Goal: Communication & Community: Answer question/provide support

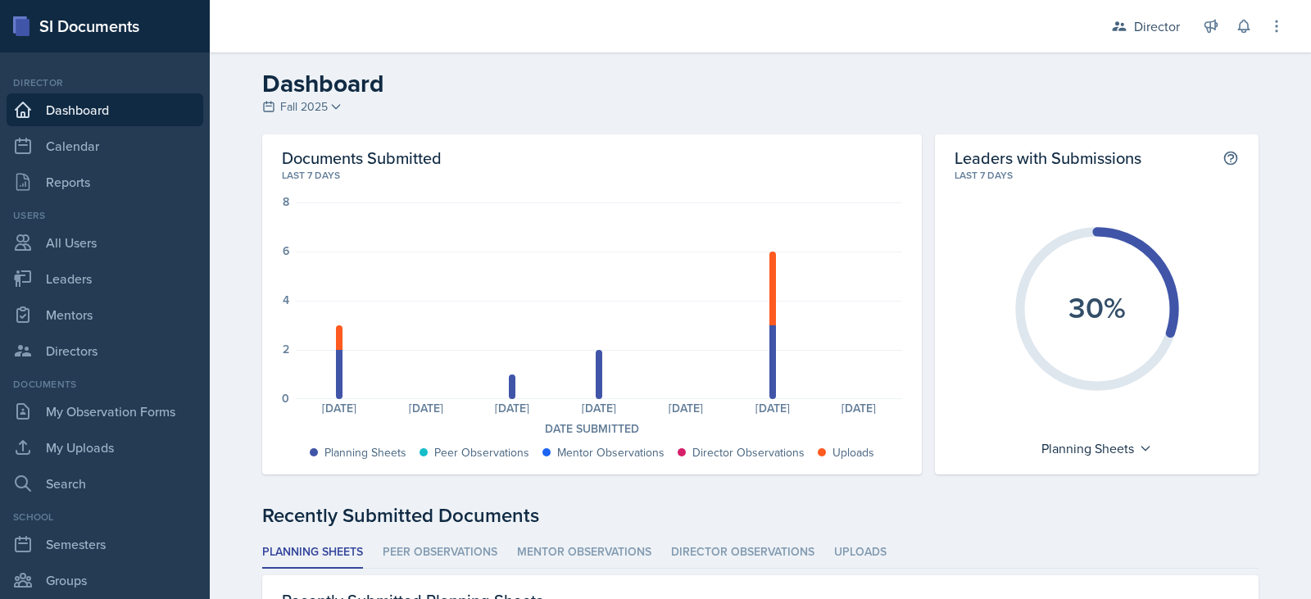
scroll to position [79, 0]
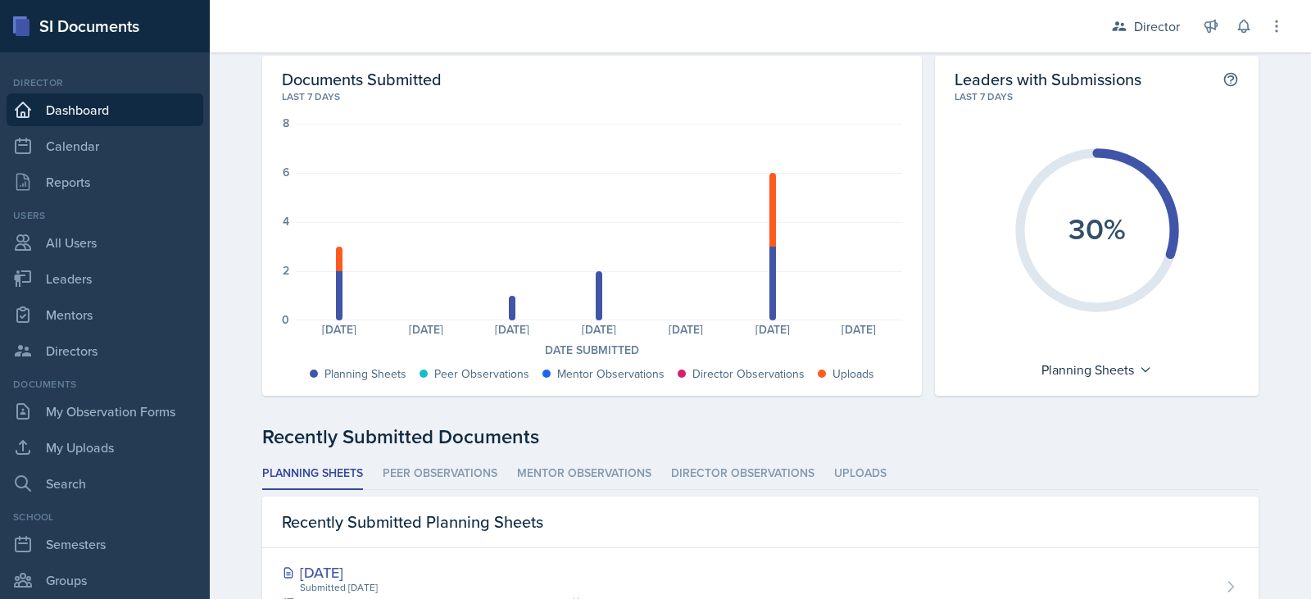
click at [47, 109] on link "Dashboard" at bounding box center [105, 109] width 197 height 33
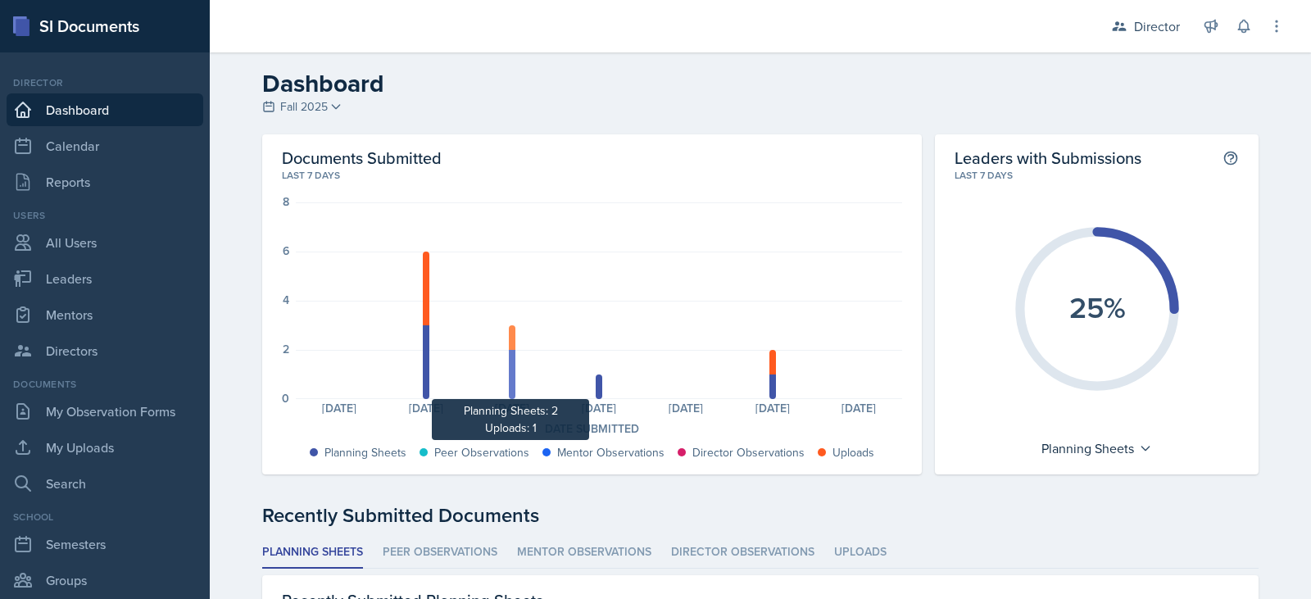
click at [509, 370] on div at bounding box center [512, 374] width 7 height 49
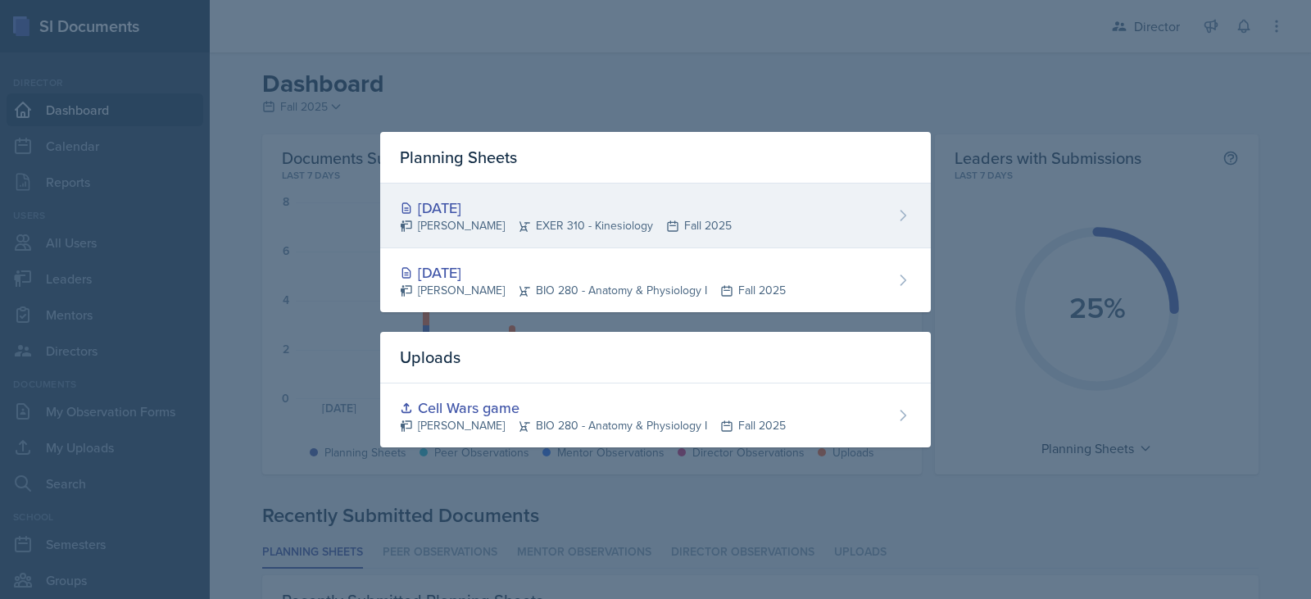
click at [502, 207] on div "Sep 11th, 2025" at bounding box center [566, 208] width 332 height 22
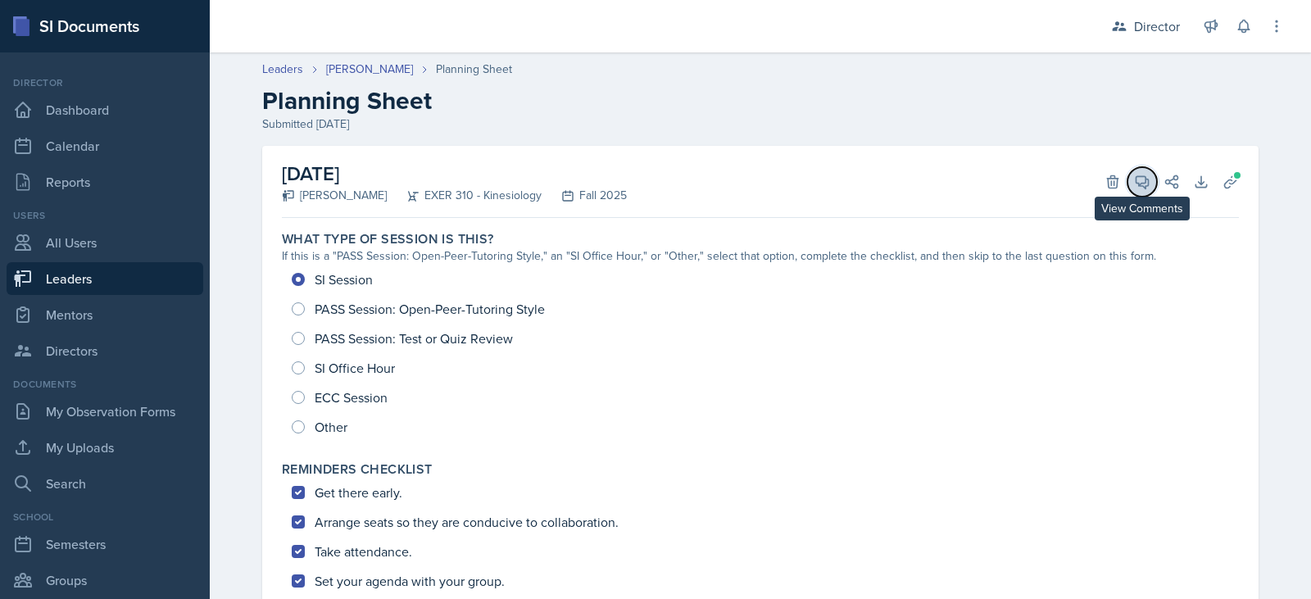
click at [1139, 170] on button "View Comments" at bounding box center [1143, 182] width 30 height 30
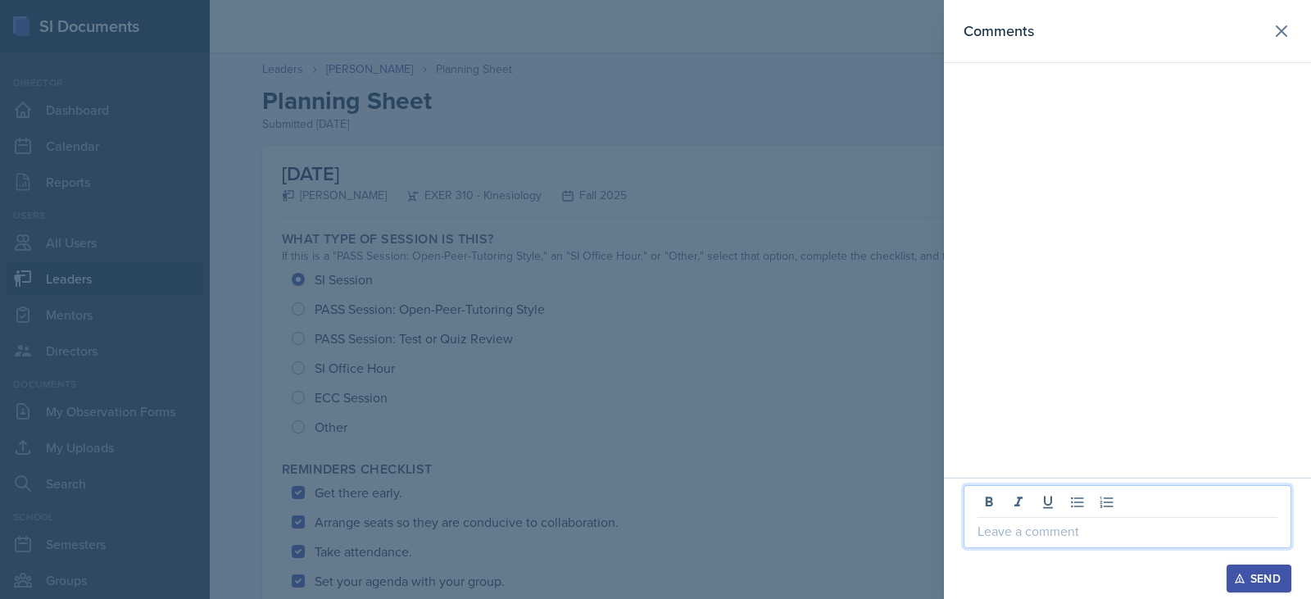
click at [1000, 529] on p at bounding box center [1128, 531] width 300 height 20
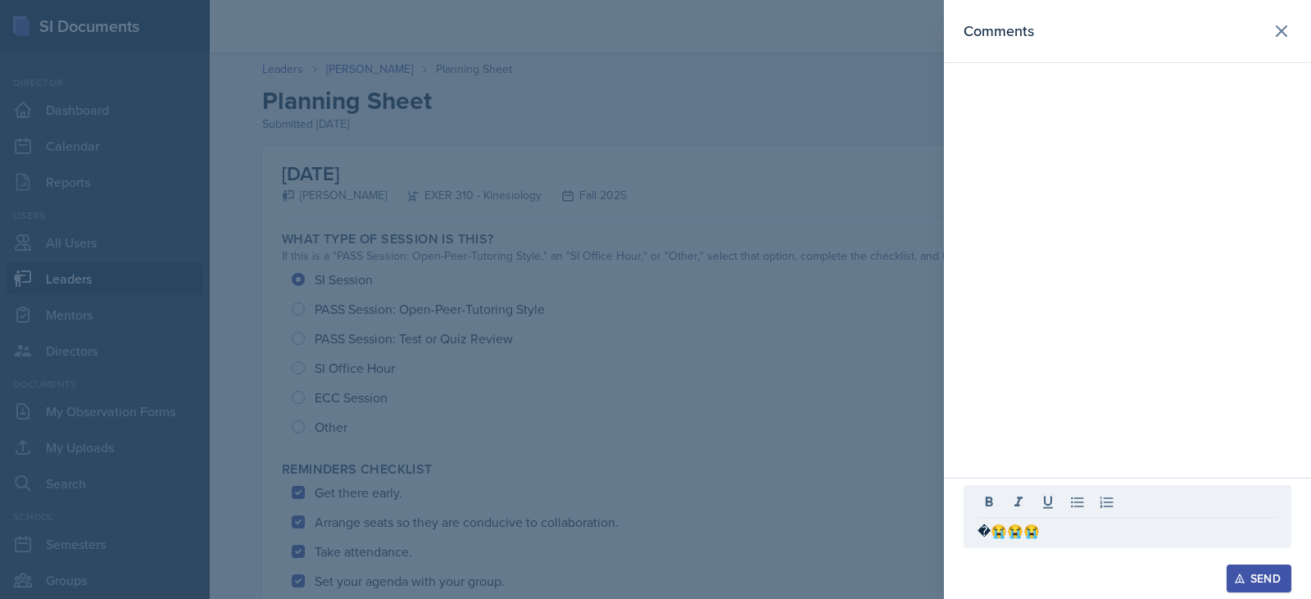
click at [1275, 592] on button "Send" at bounding box center [1259, 579] width 65 height 28
click at [1247, 579] on div "Send" at bounding box center [1259, 578] width 43 height 13
click at [989, 529] on p "�😭😭😭" at bounding box center [1128, 531] width 300 height 20
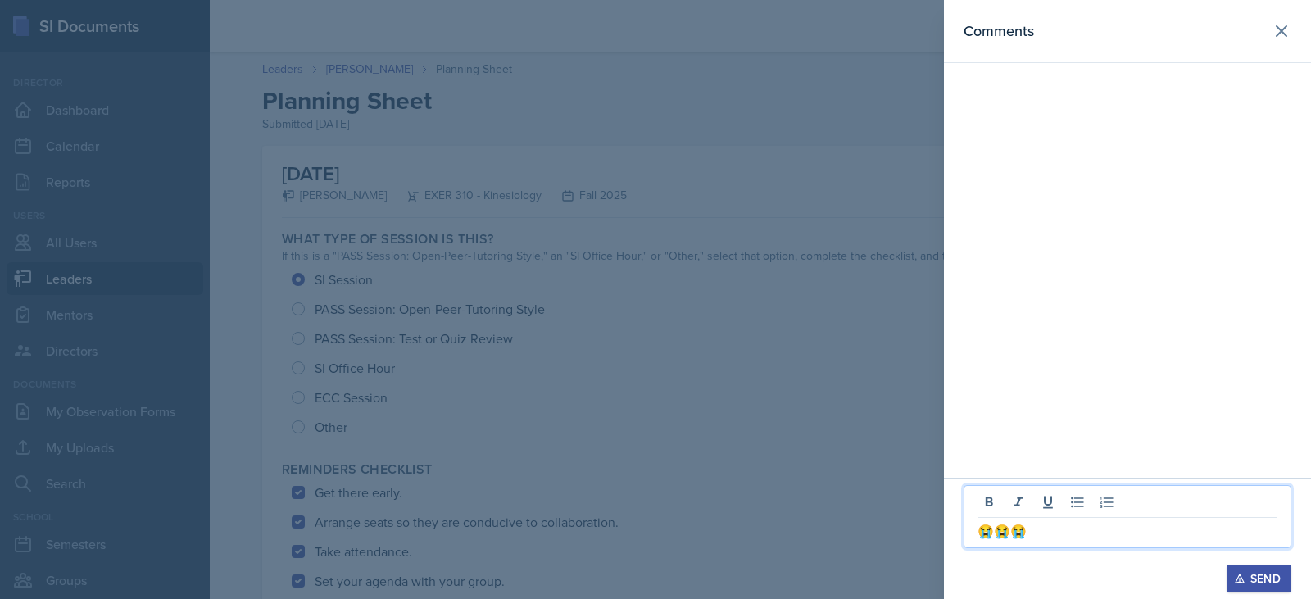
click at [1050, 531] on p "😭😭😭" at bounding box center [1128, 531] width 300 height 20
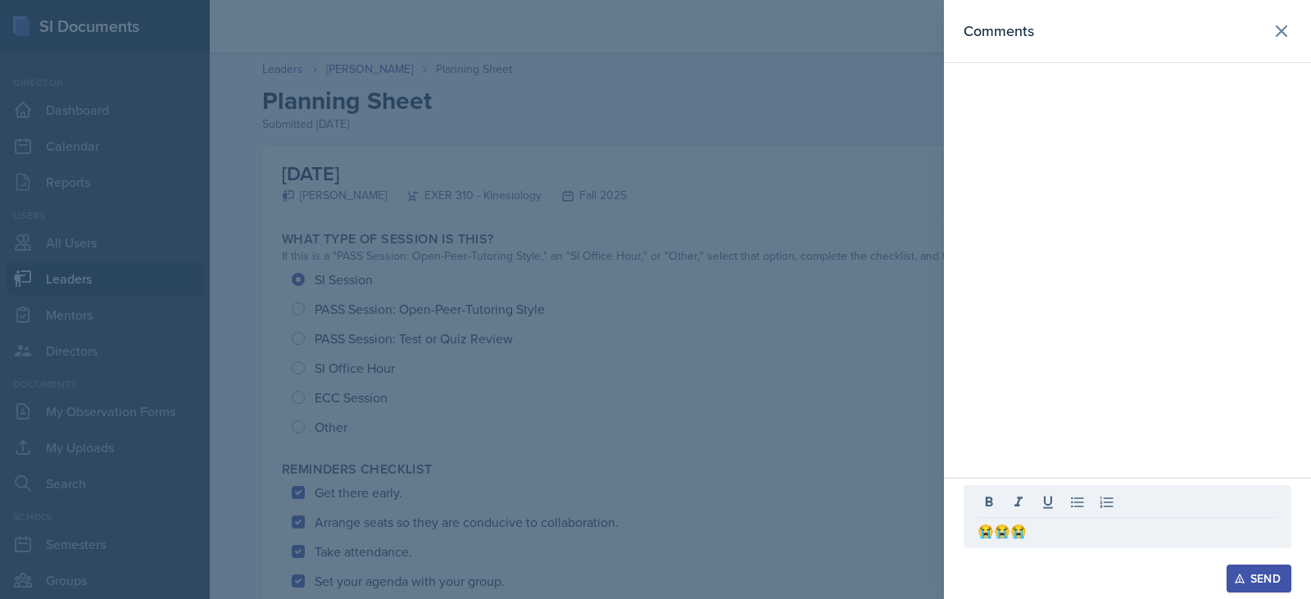
click at [1243, 575] on icon "button" at bounding box center [1239, 578] width 11 height 11
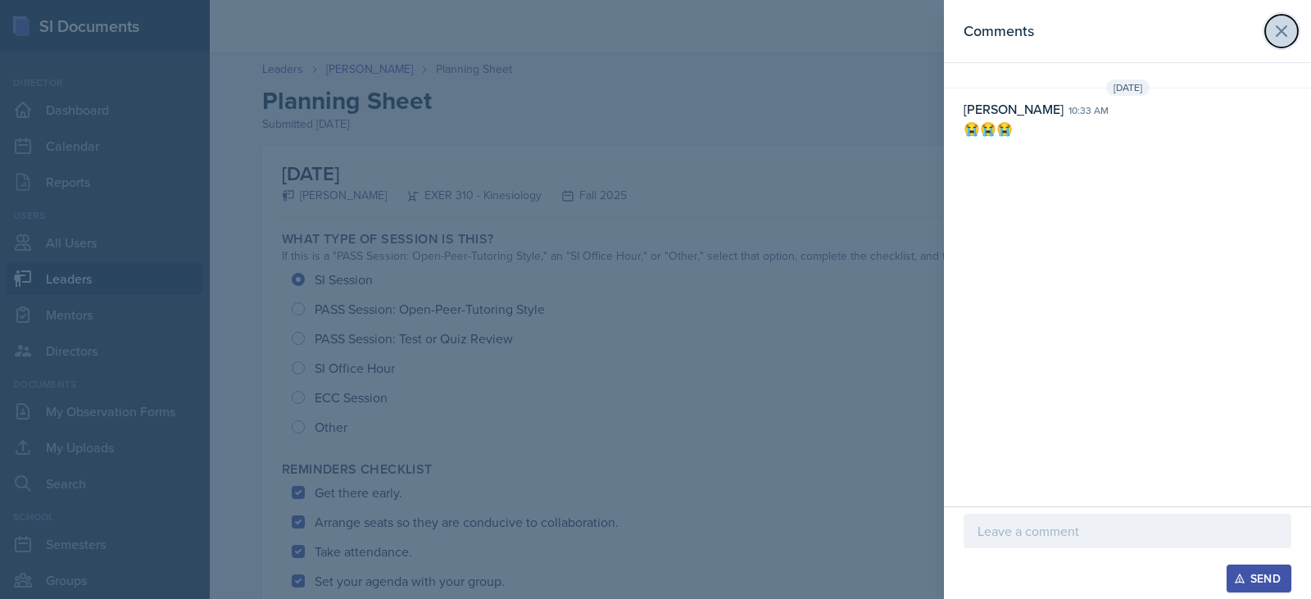
click at [1279, 26] on icon at bounding box center [1282, 31] width 20 height 20
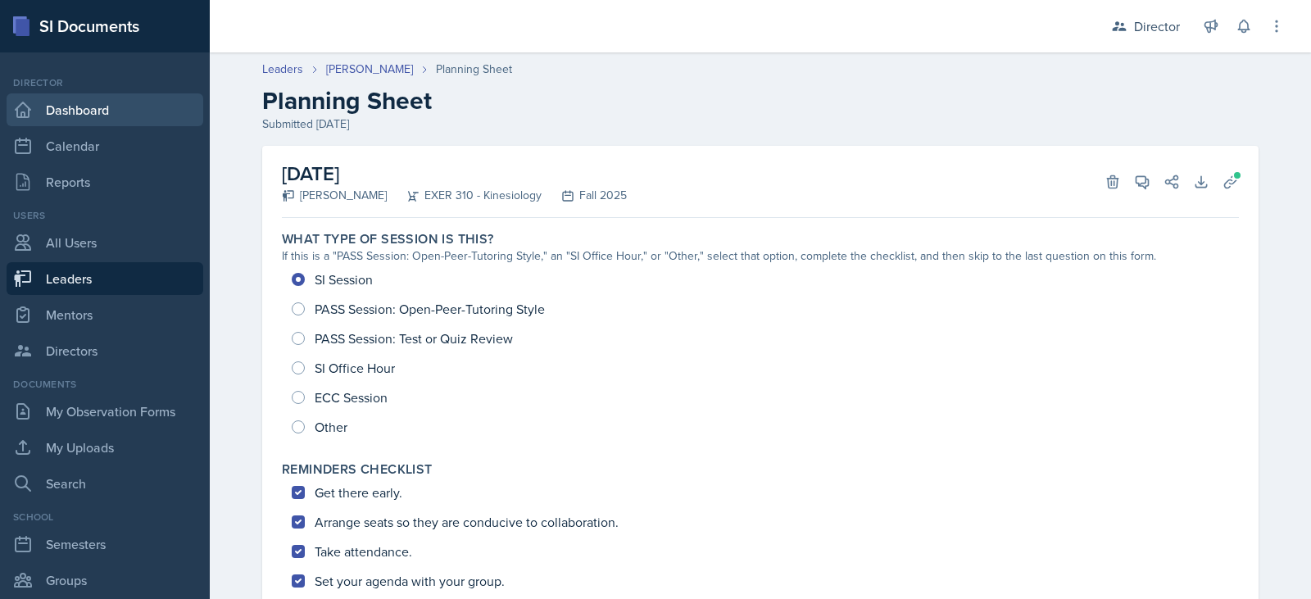
click at [52, 109] on link "Dashboard" at bounding box center [105, 109] width 197 height 33
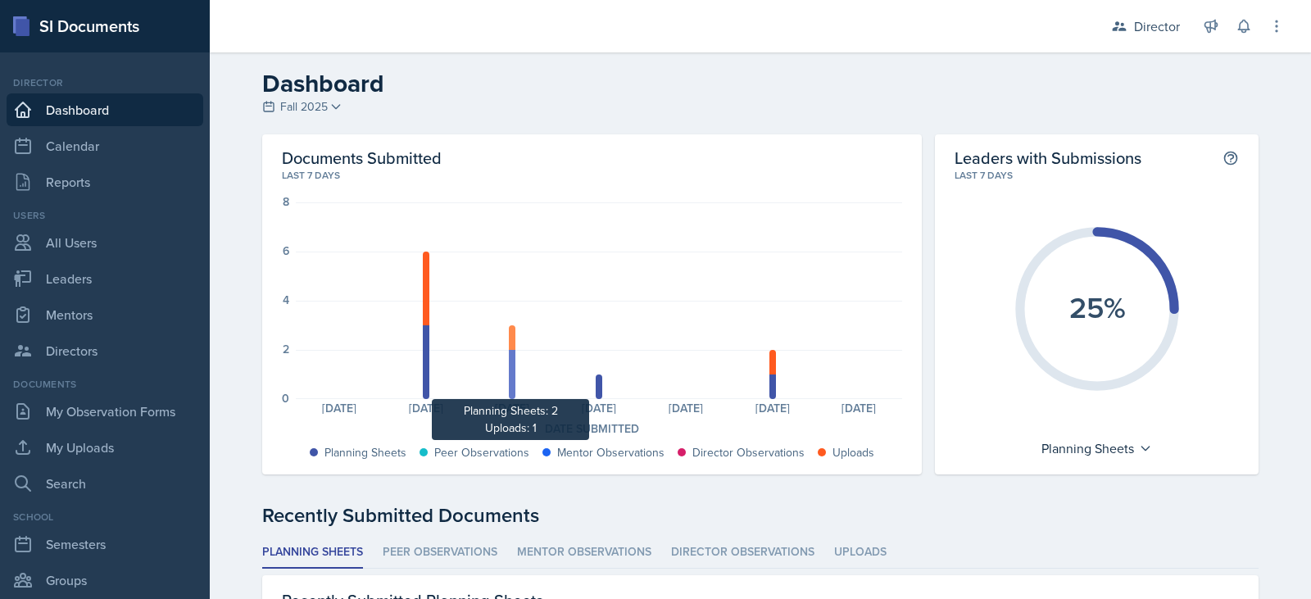
click at [509, 375] on div at bounding box center [512, 374] width 7 height 49
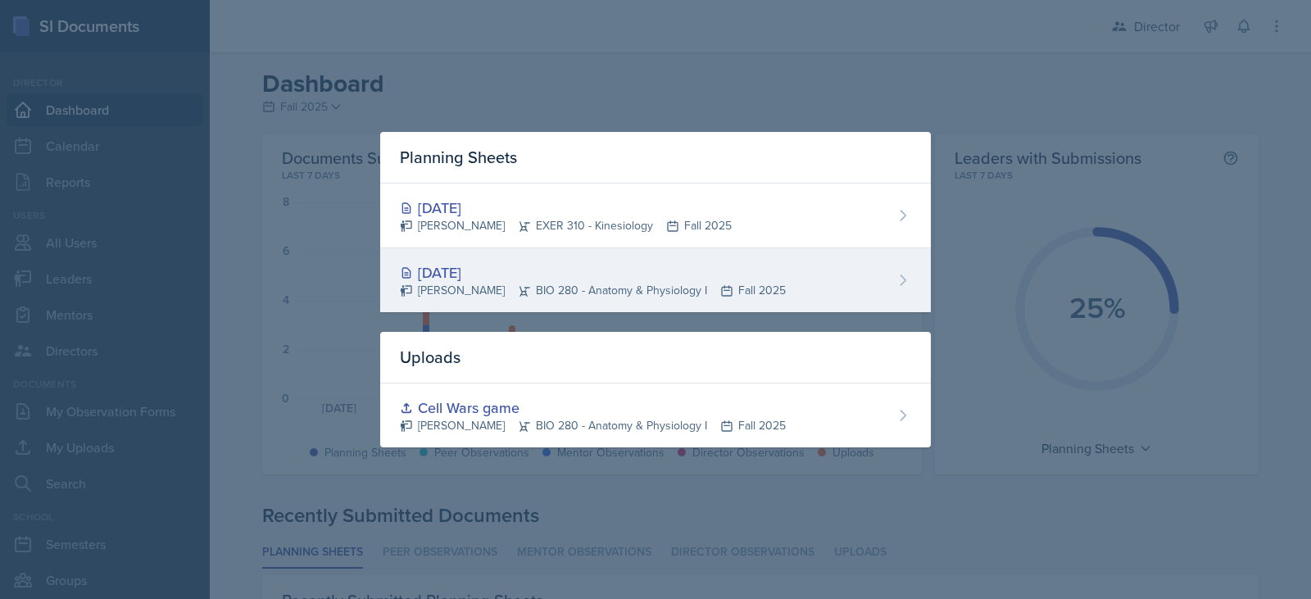
click at [518, 284] on icon at bounding box center [524, 290] width 13 height 13
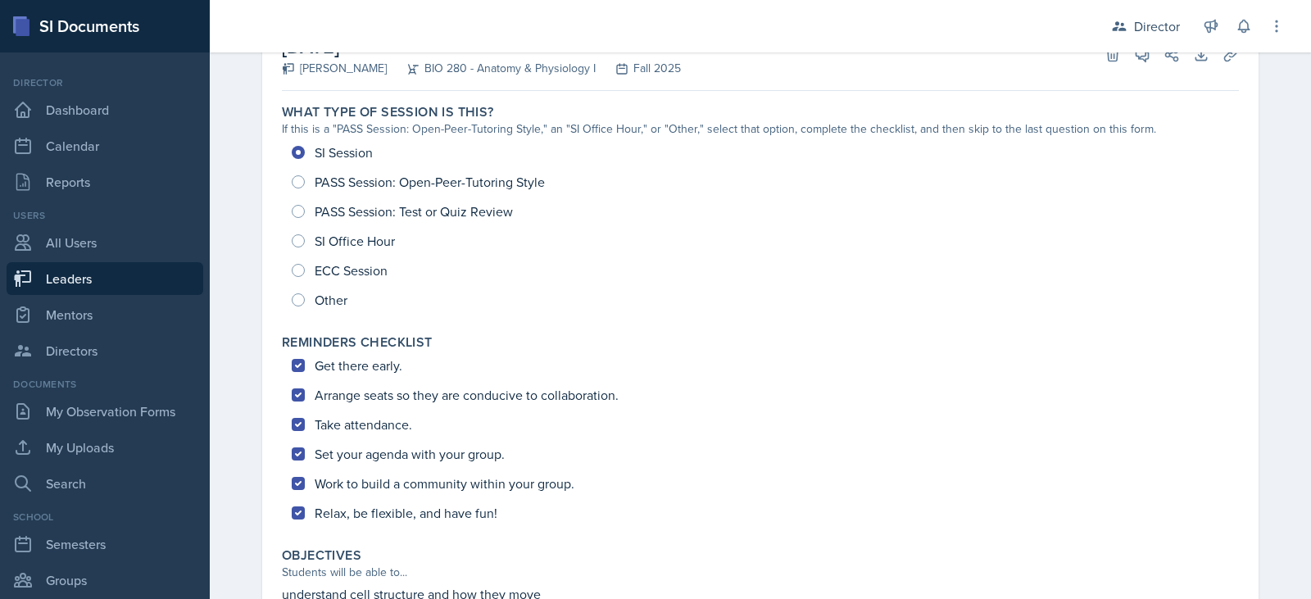
scroll to position [11, 0]
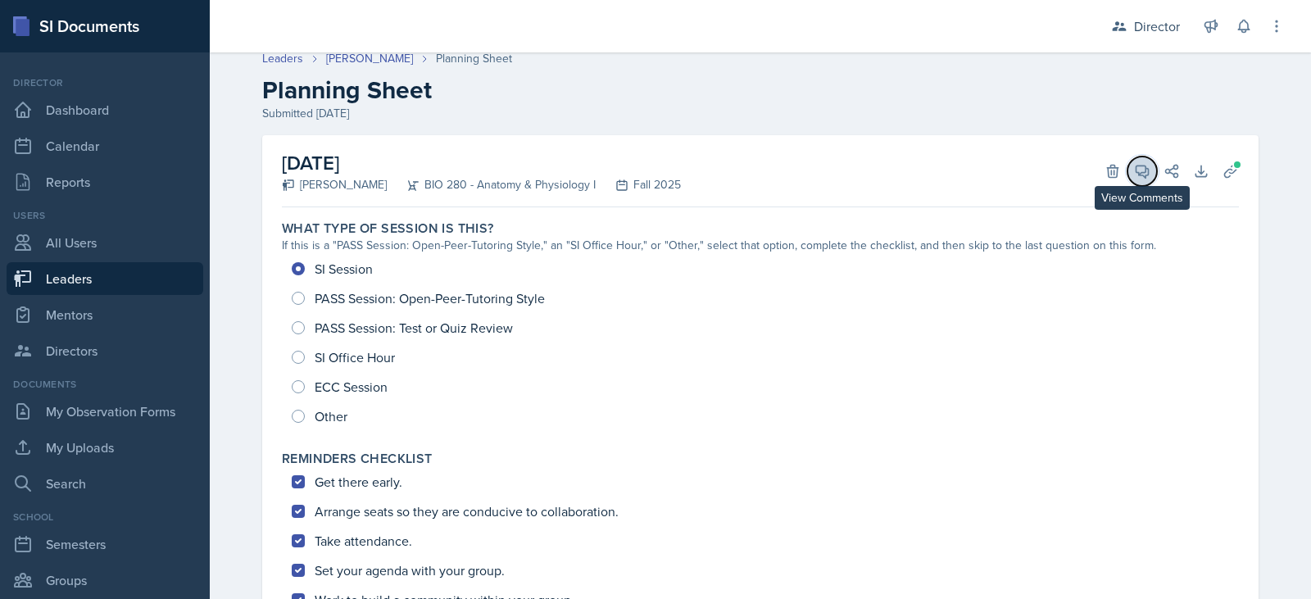
click at [1134, 169] on icon at bounding box center [1142, 171] width 16 height 16
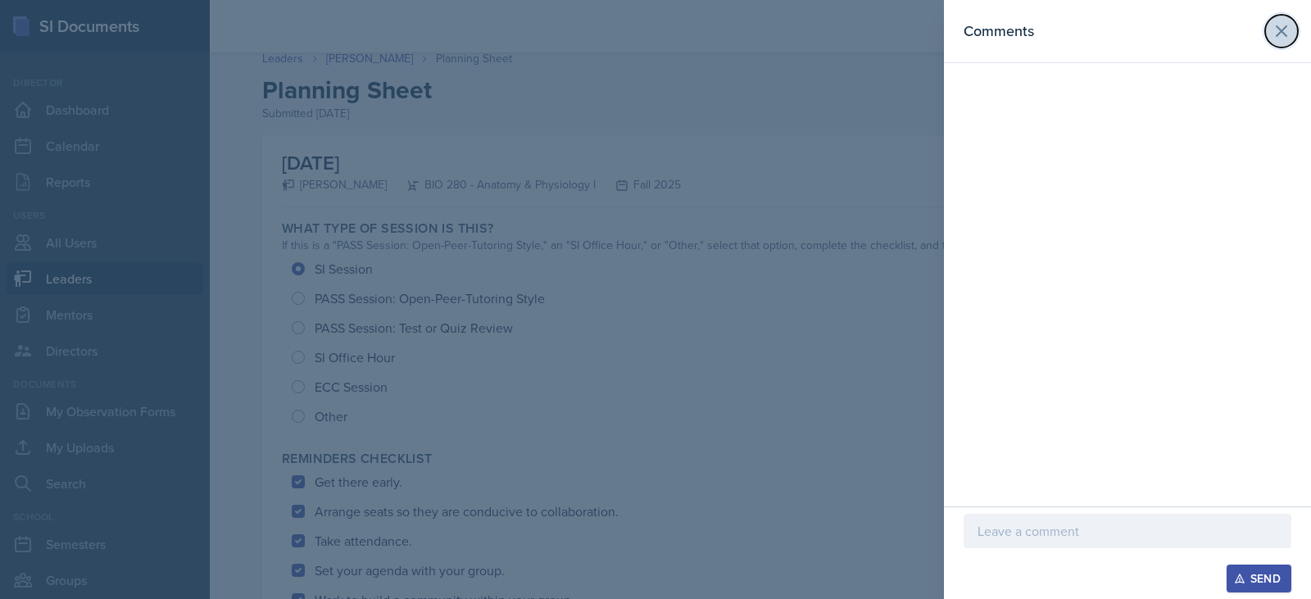
click at [1283, 30] on icon at bounding box center [1282, 31] width 10 height 10
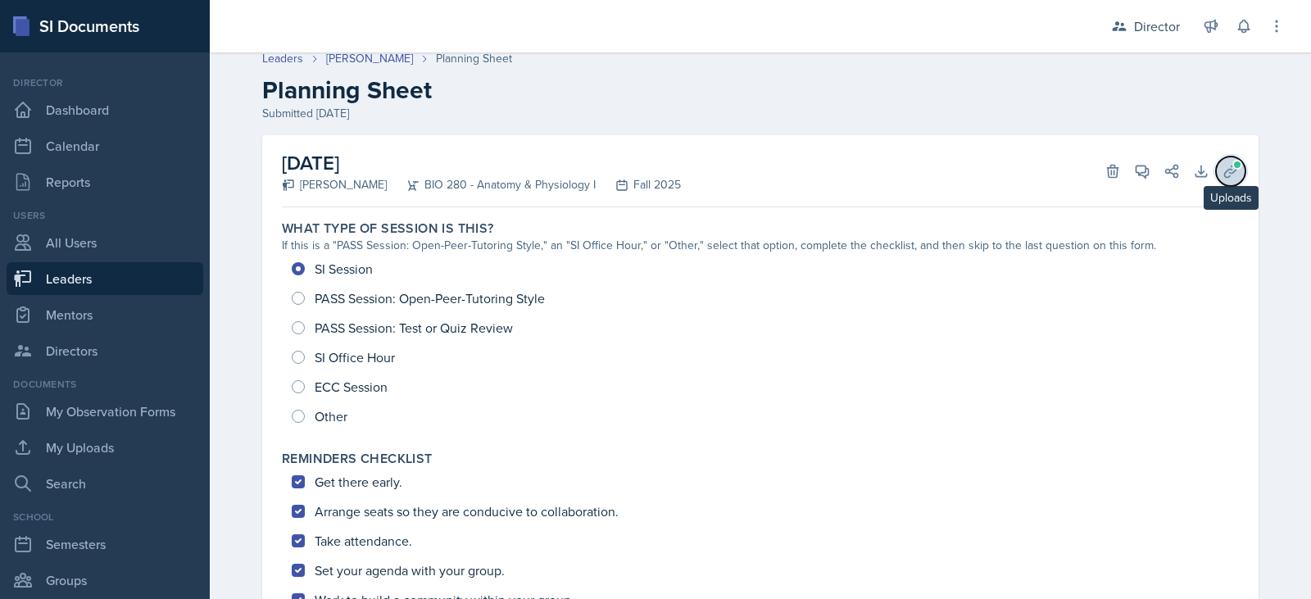
click at [1223, 179] on icon at bounding box center [1231, 171] width 16 height 16
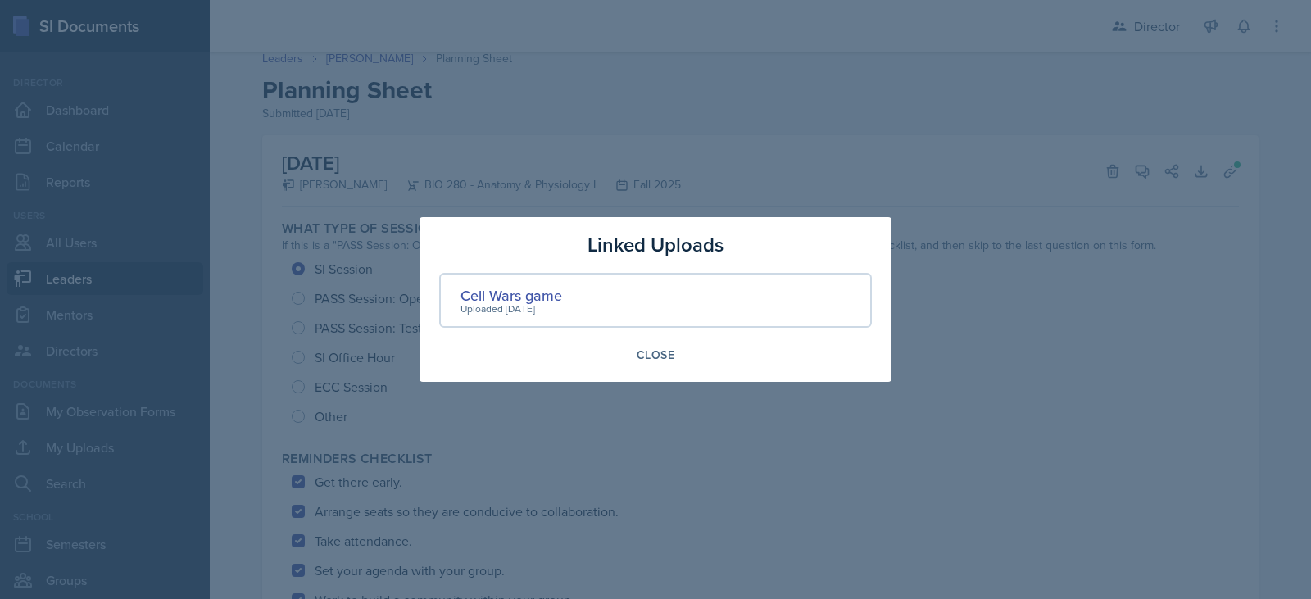
click at [538, 303] on div "Uploaded Sep 11th, 2025" at bounding box center [512, 309] width 102 height 15
click at [552, 294] on div "Cell Wars game" at bounding box center [512, 295] width 102 height 22
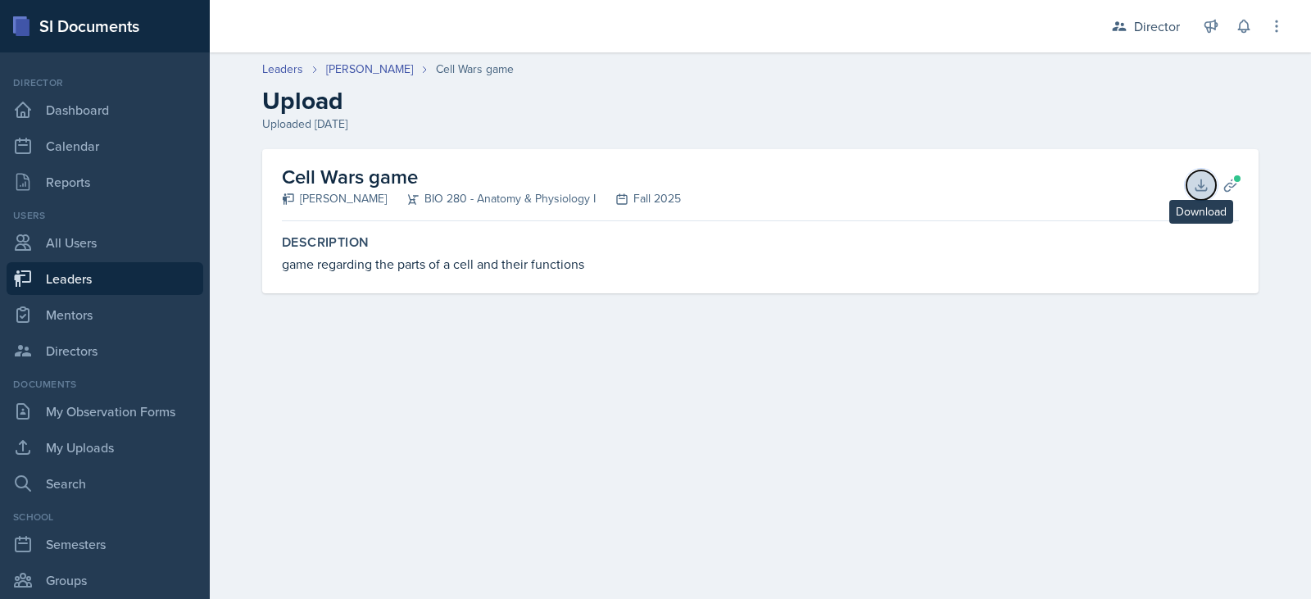
click at [1205, 189] on icon at bounding box center [1201, 185] width 16 height 16
click at [377, 74] on link "[PERSON_NAME]" at bounding box center [369, 69] width 87 height 17
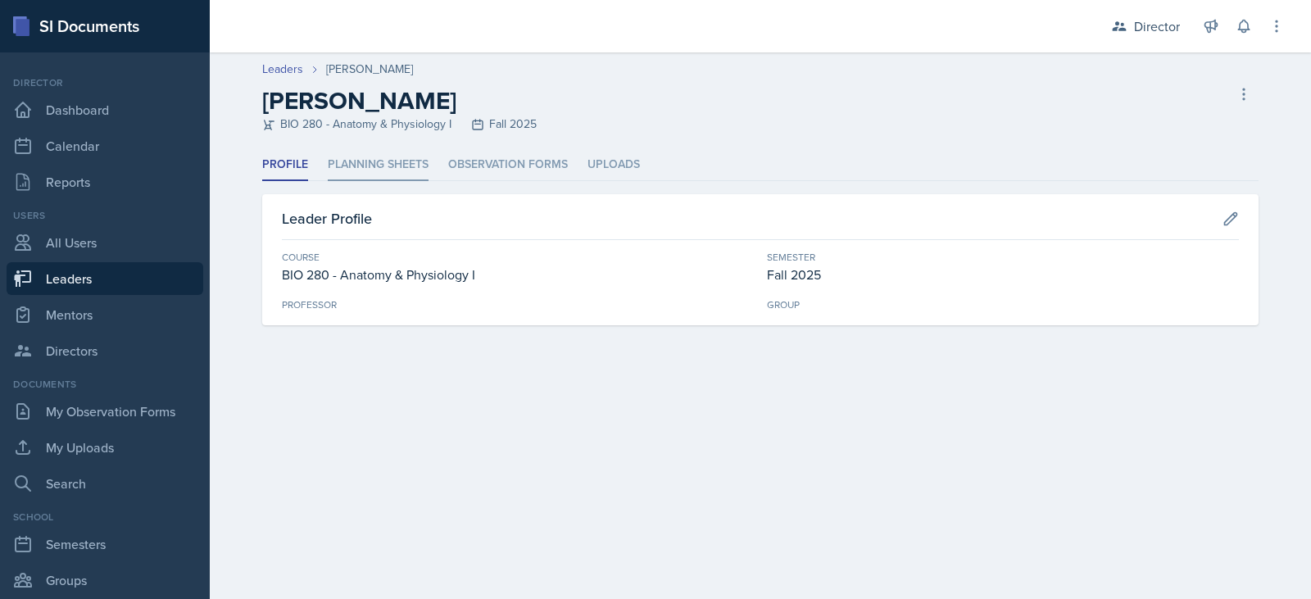
click at [375, 166] on li "Planning Sheets" at bounding box center [378, 165] width 101 height 32
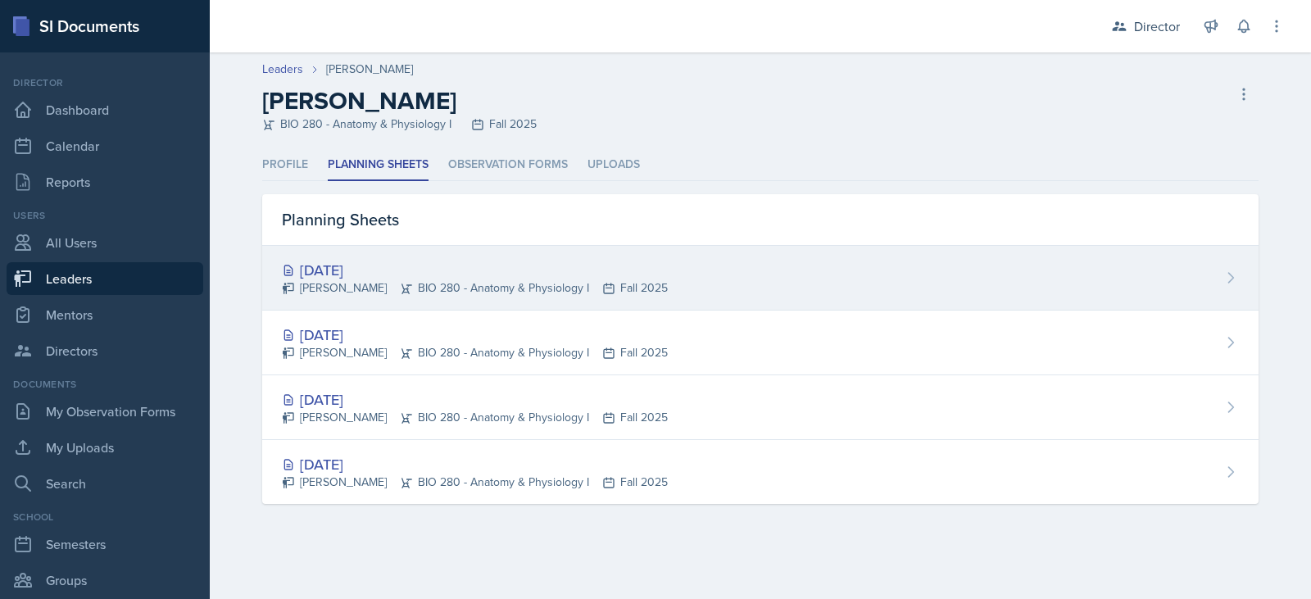
click at [328, 272] on div "Sep 14th, 2025" at bounding box center [475, 270] width 386 height 22
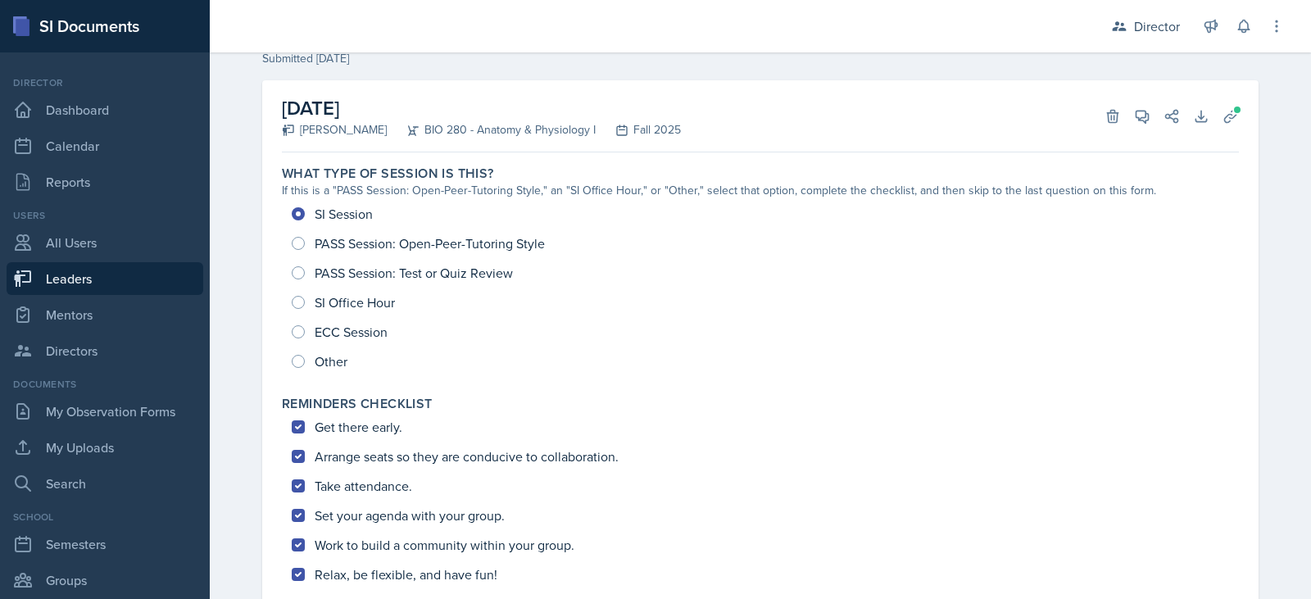
scroll to position [63, 0]
click at [1141, 117] on icon at bounding box center [1142, 119] width 16 height 16
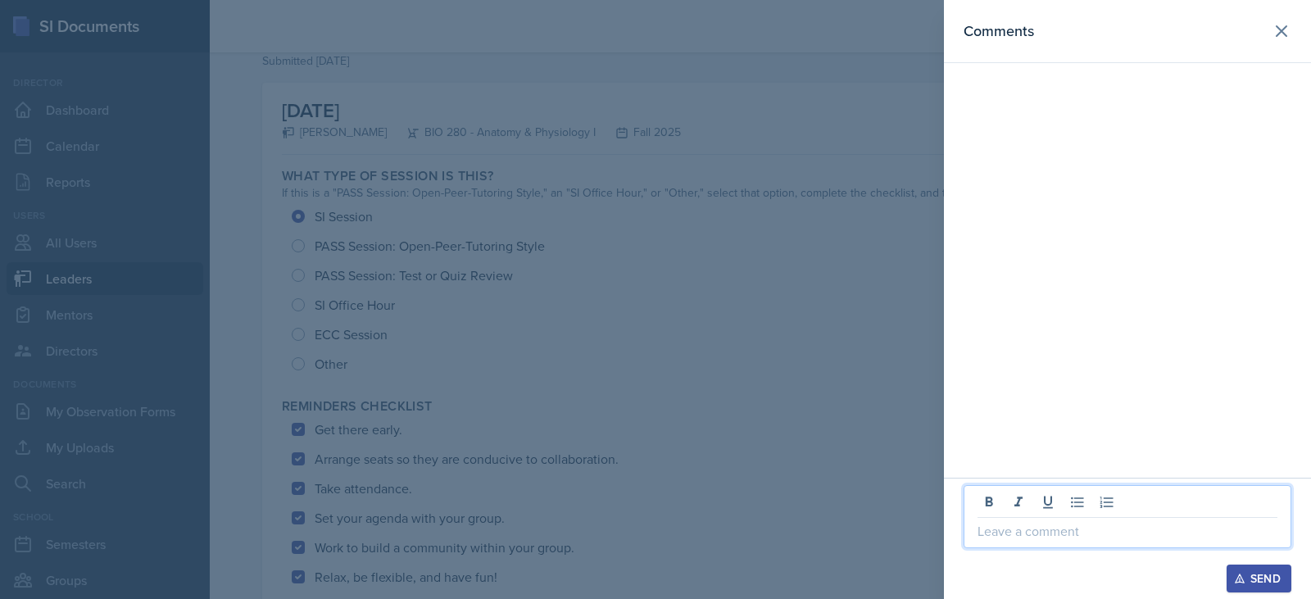
click at [1005, 534] on p at bounding box center [1128, 531] width 300 height 20
click at [1005, 534] on p "G" at bounding box center [1128, 531] width 300 height 20
click at [1264, 575] on div "Send" at bounding box center [1259, 578] width 43 height 13
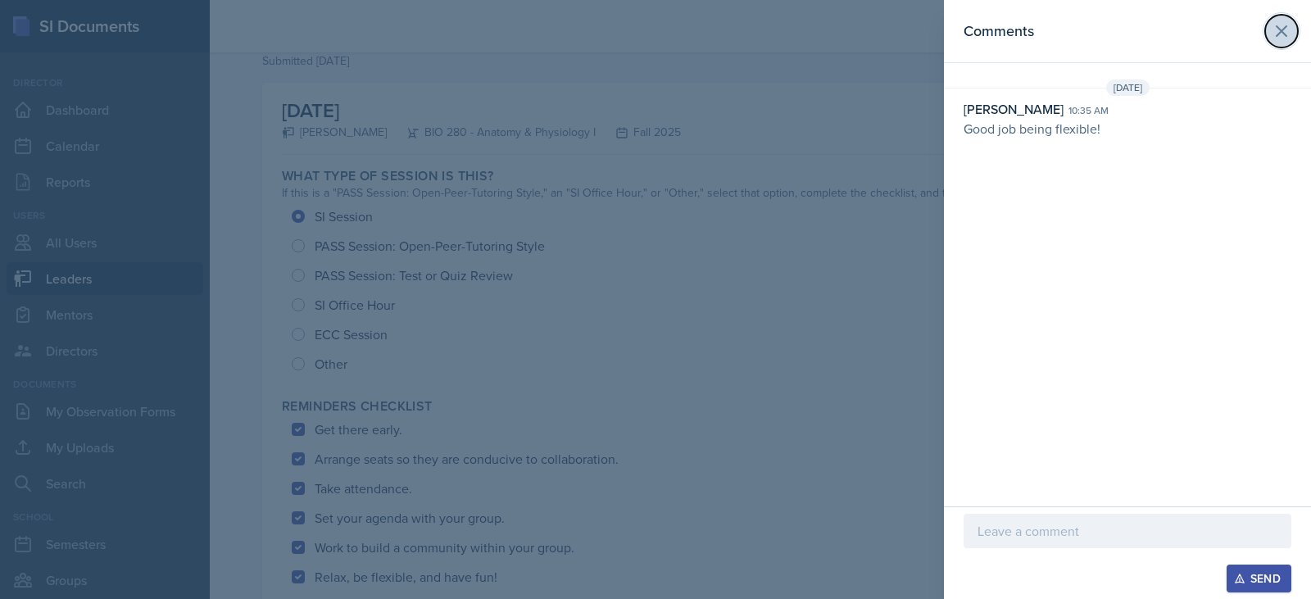
click at [1281, 30] on icon at bounding box center [1282, 31] width 10 height 10
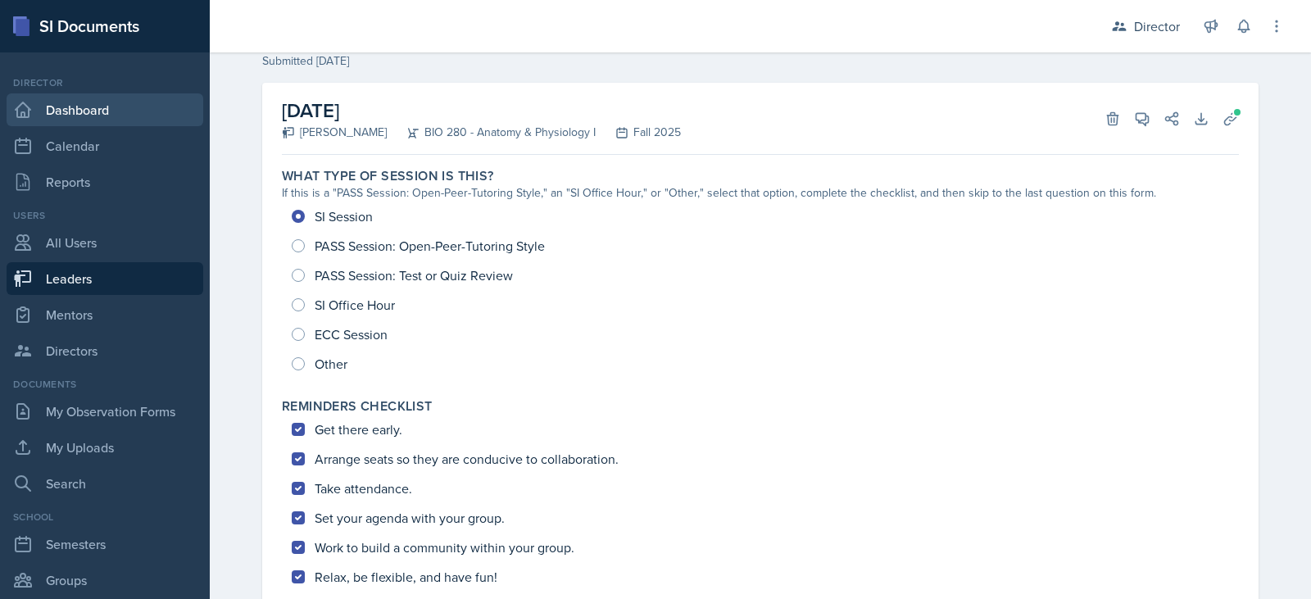
click at [55, 107] on link "Dashboard" at bounding box center [105, 109] width 197 height 33
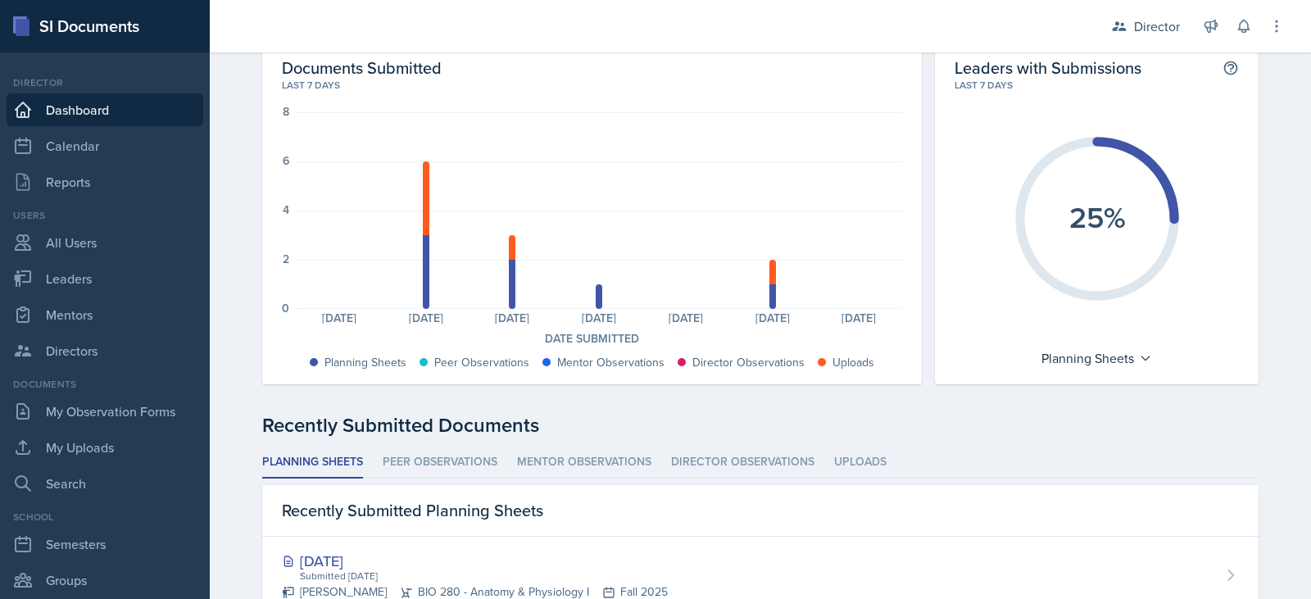
scroll to position [89, 0]
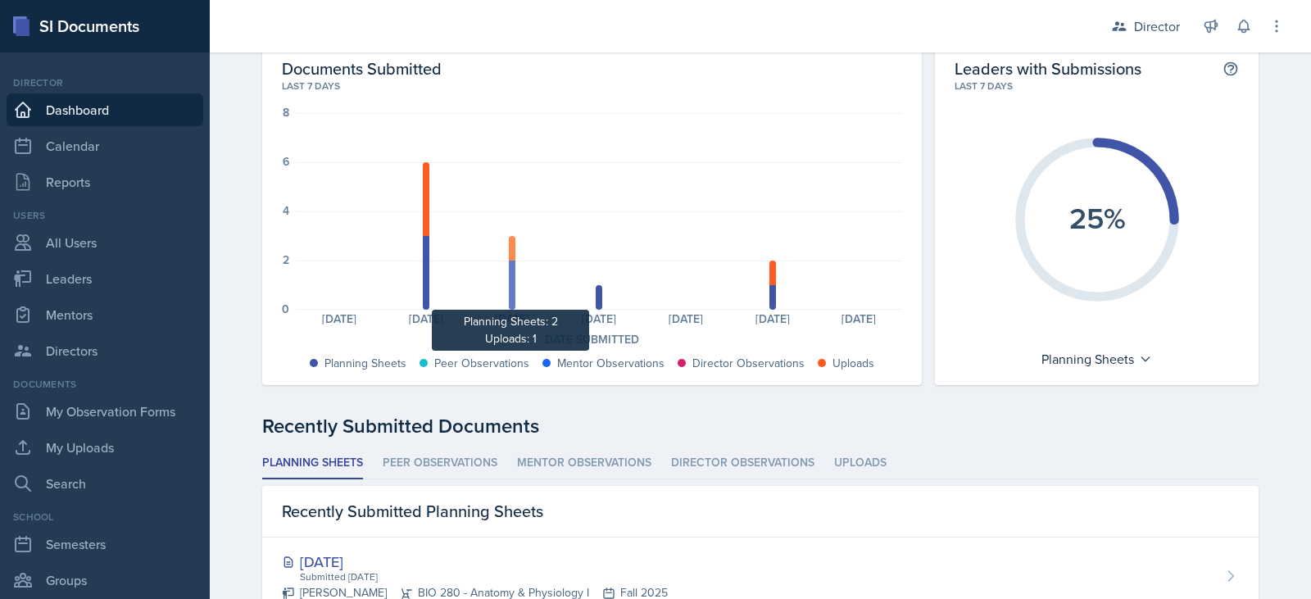
click at [509, 287] on div at bounding box center [512, 285] width 7 height 49
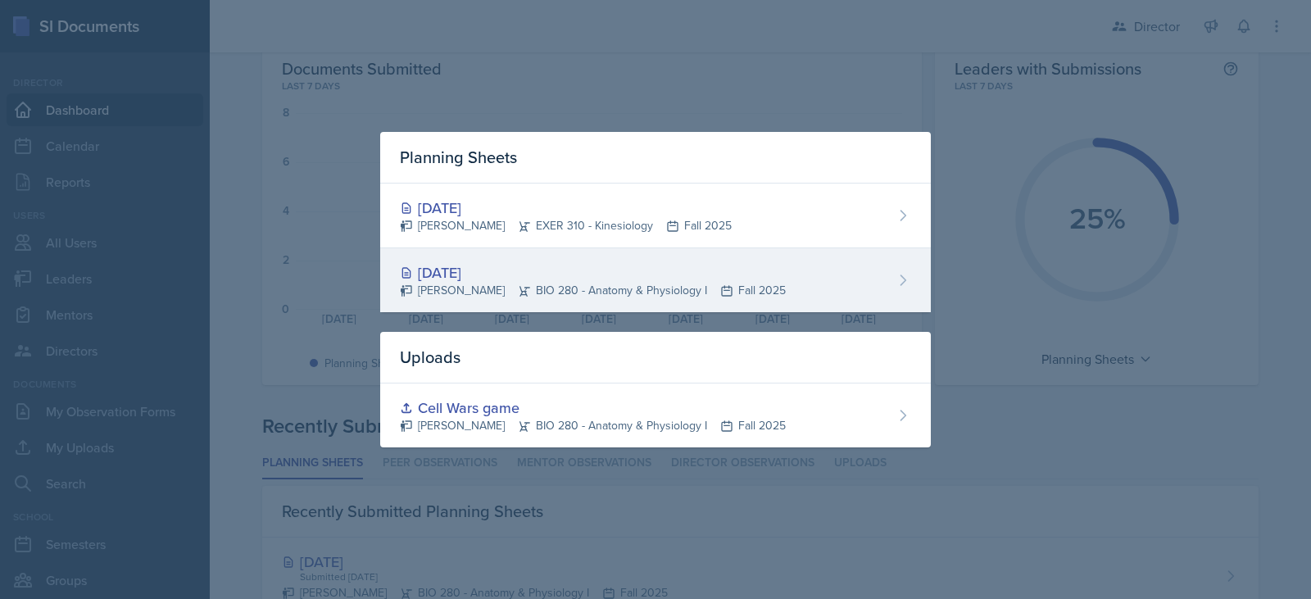
click at [441, 272] on div "Sep 11th, 2025" at bounding box center [593, 272] width 386 height 22
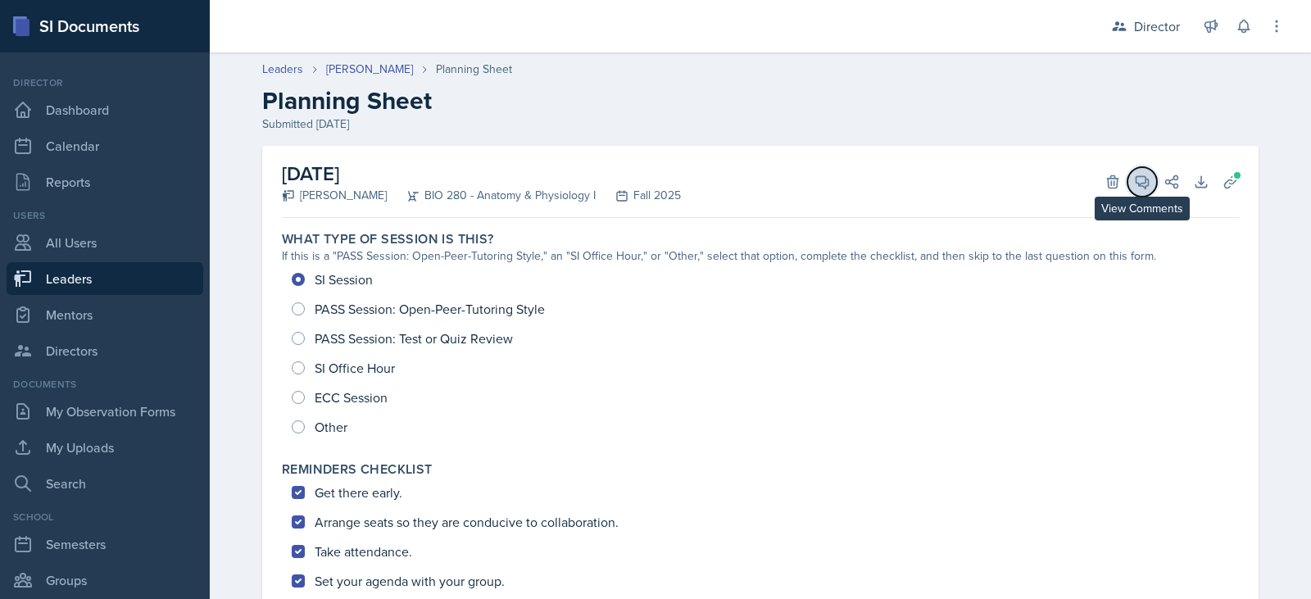
click at [1144, 175] on span at bounding box center [1148, 176] width 8 height 8
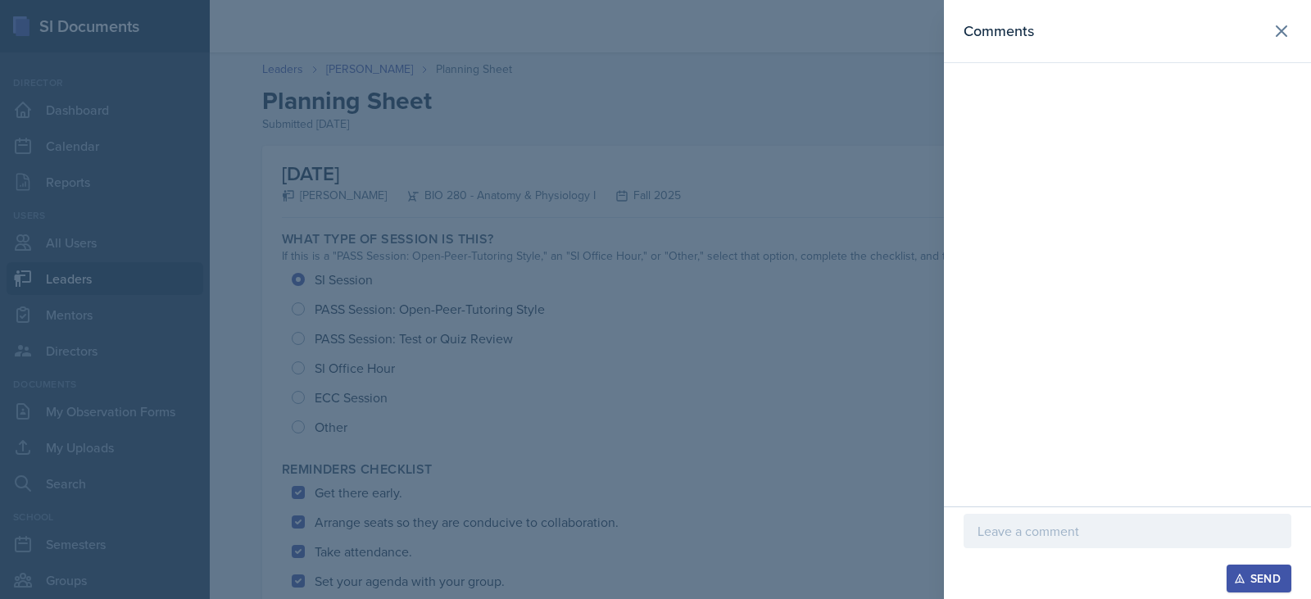
click at [998, 522] on p at bounding box center [1128, 531] width 300 height 20
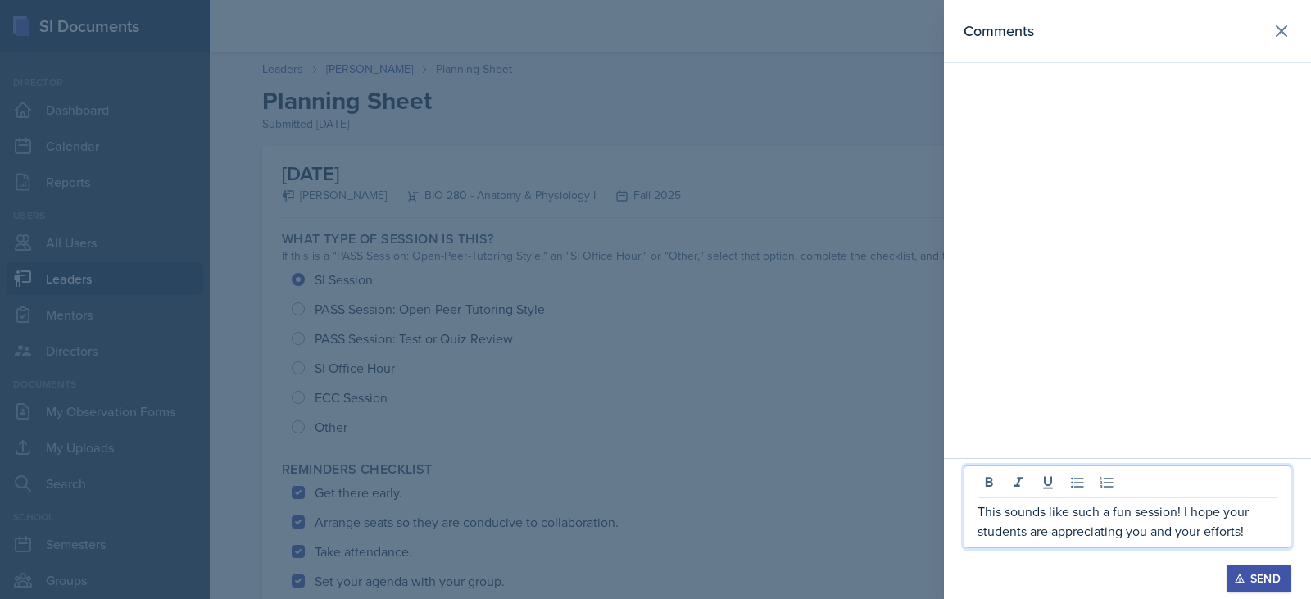
click at [1256, 579] on div "Send" at bounding box center [1259, 578] width 43 height 13
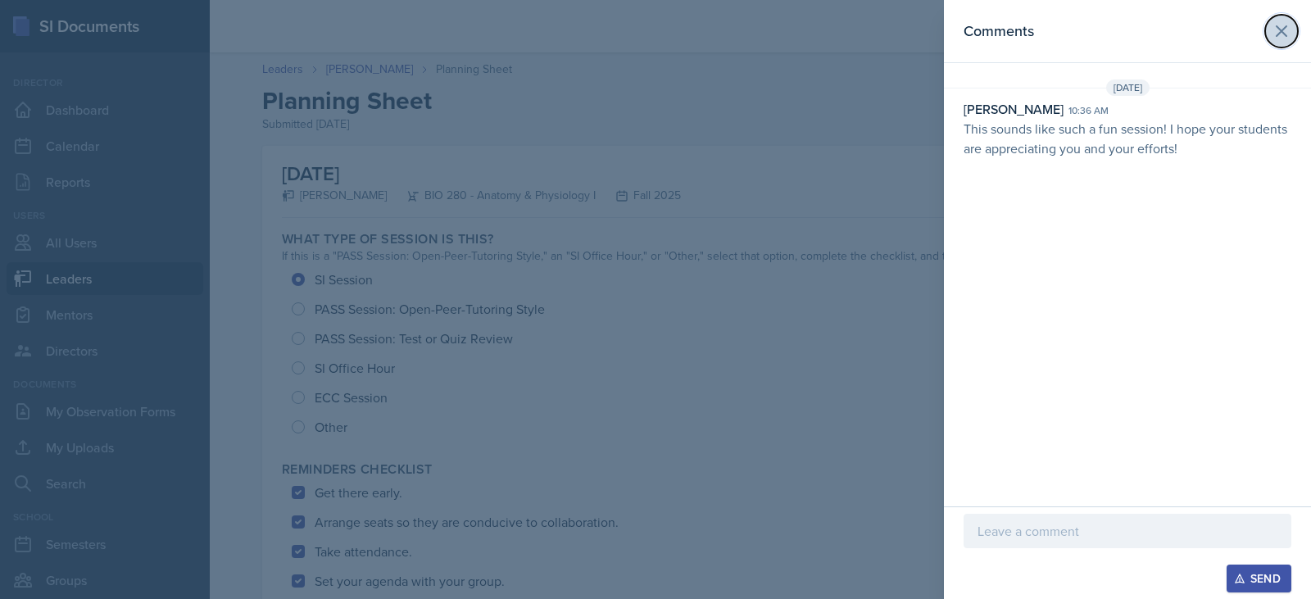
click at [1284, 34] on icon at bounding box center [1282, 31] width 10 height 10
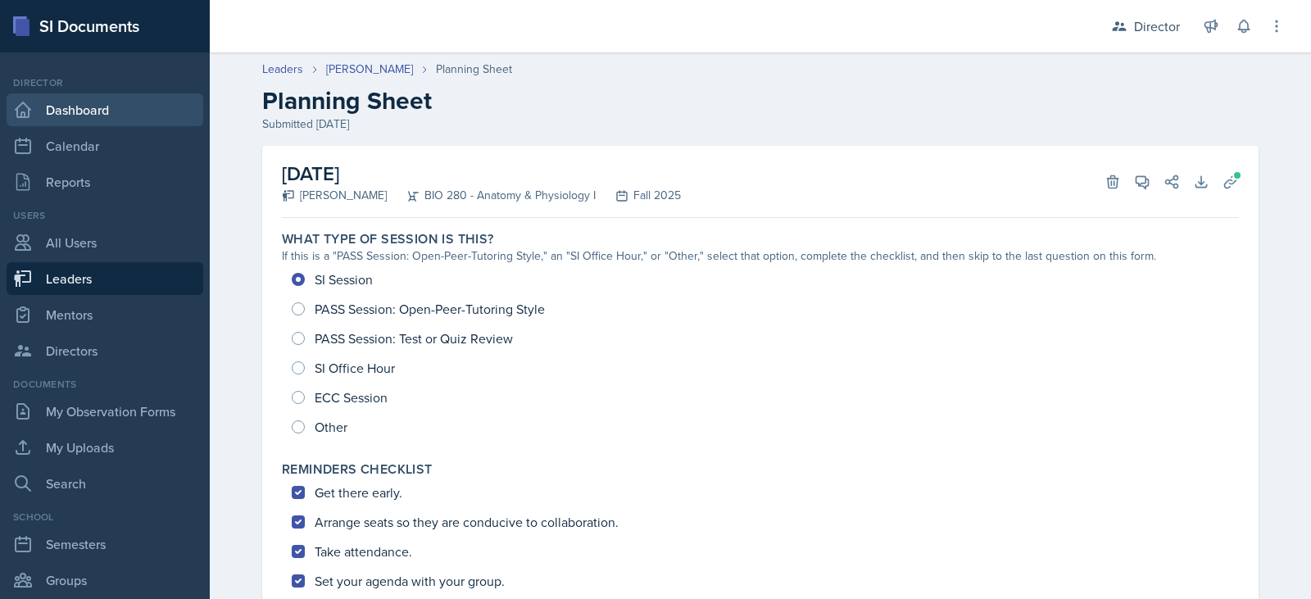
click at [55, 105] on link "Dashboard" at bounding box center [105, 109] width 197 height 33
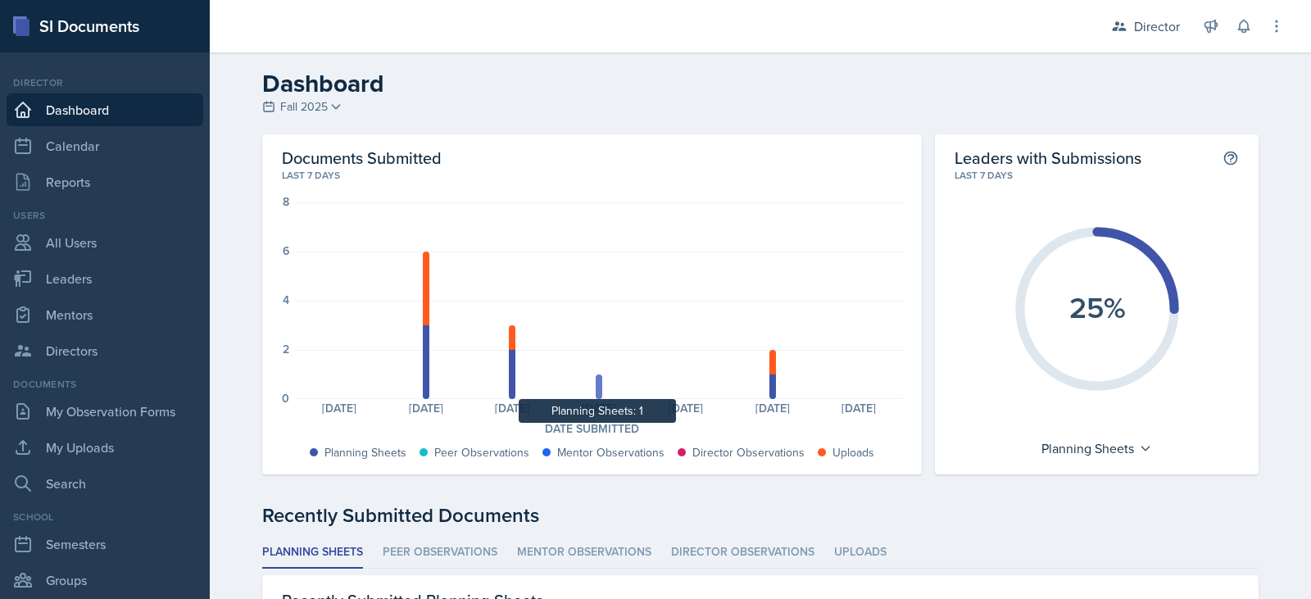
click at [596, 389] on div at bounding box center [599, 387] width 7 height 25
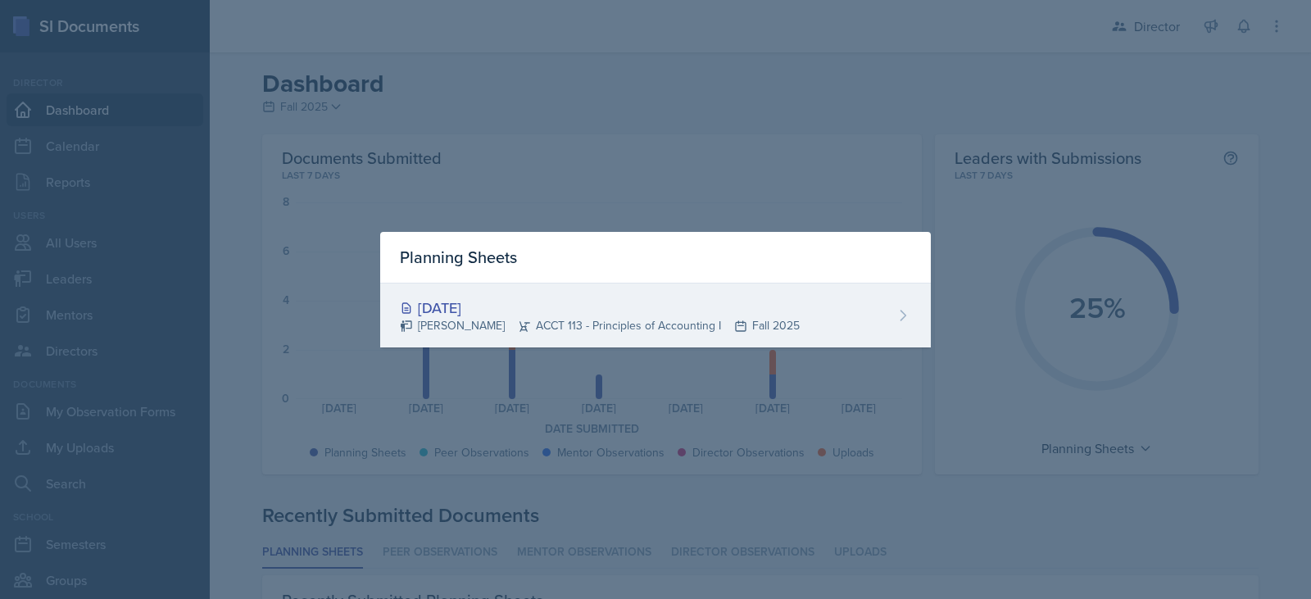
click at [448, 306] on div "Sep 11th, 2025" at bounding box center [600, 308] width 400 height 22
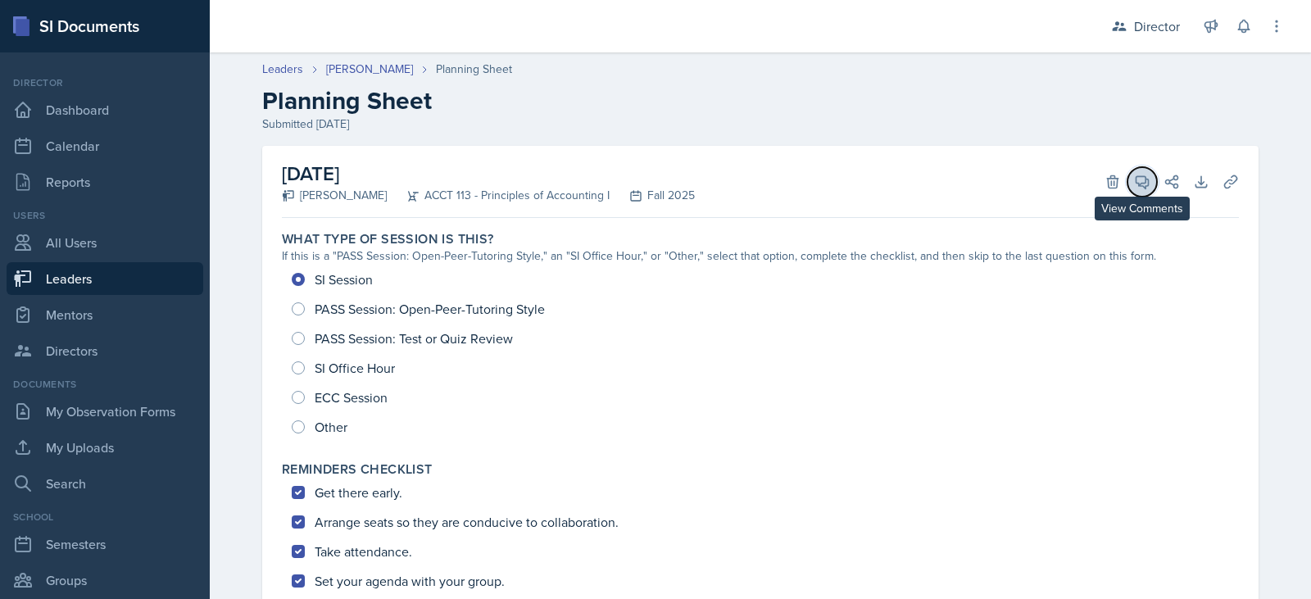
click at [1136, 188] on icon at bounding box center [1142, 182] width 16 height 16
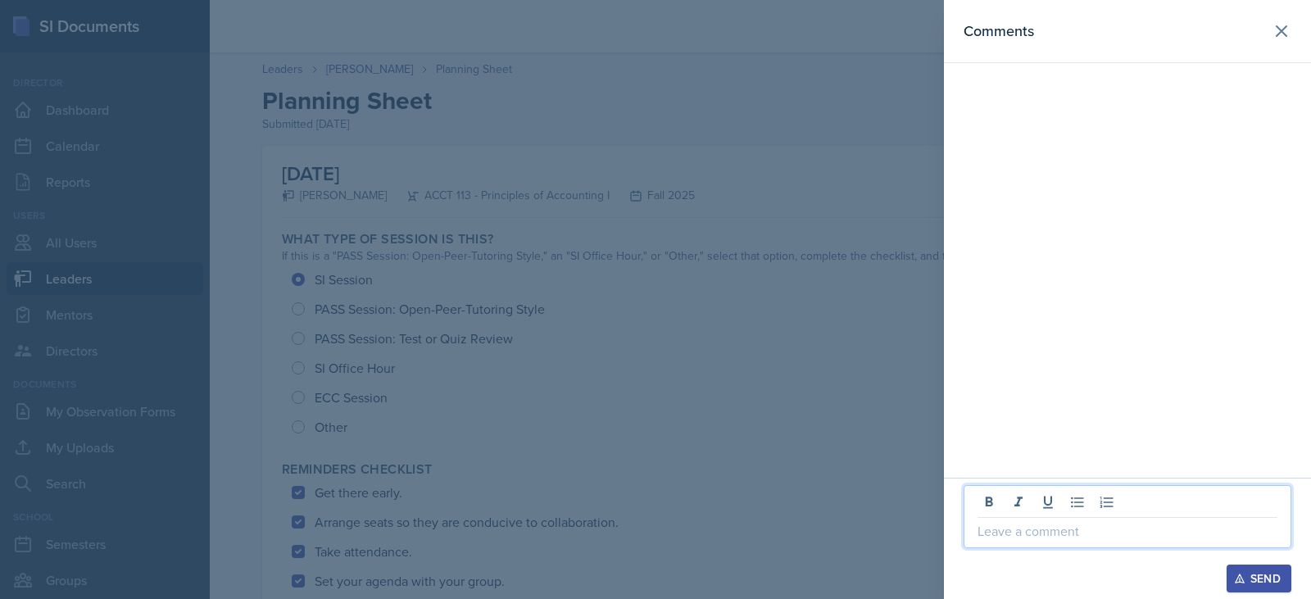
click at [1035, 526] on p at bounding box center [1128, 531] width 300 height 20
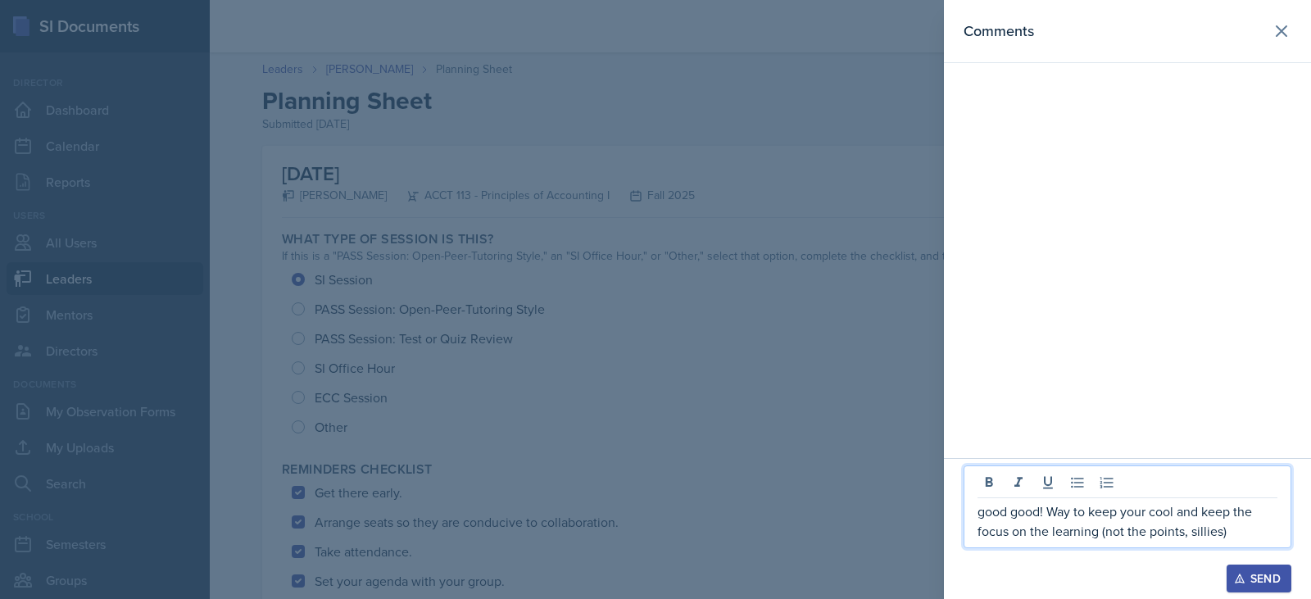
click at [1265, 568] on button "Send" at bounding box center [1259, 579] width 65 height 28
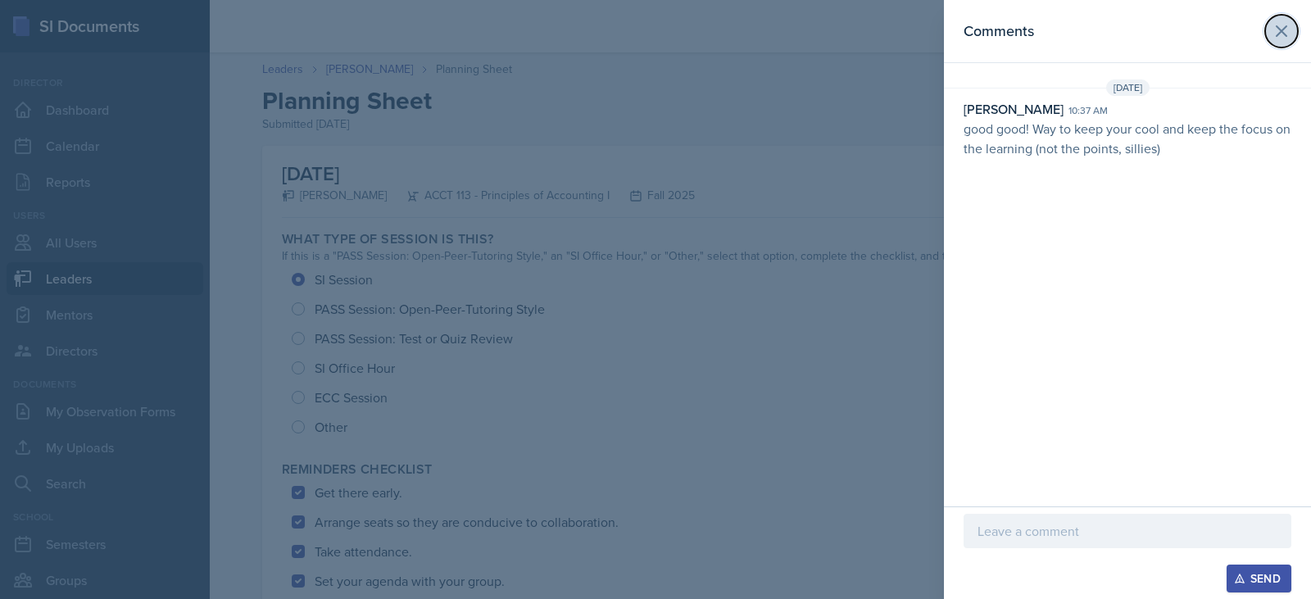
click at [1284, 26] on icon at bounding box center [1282, 31] width 20 height 20
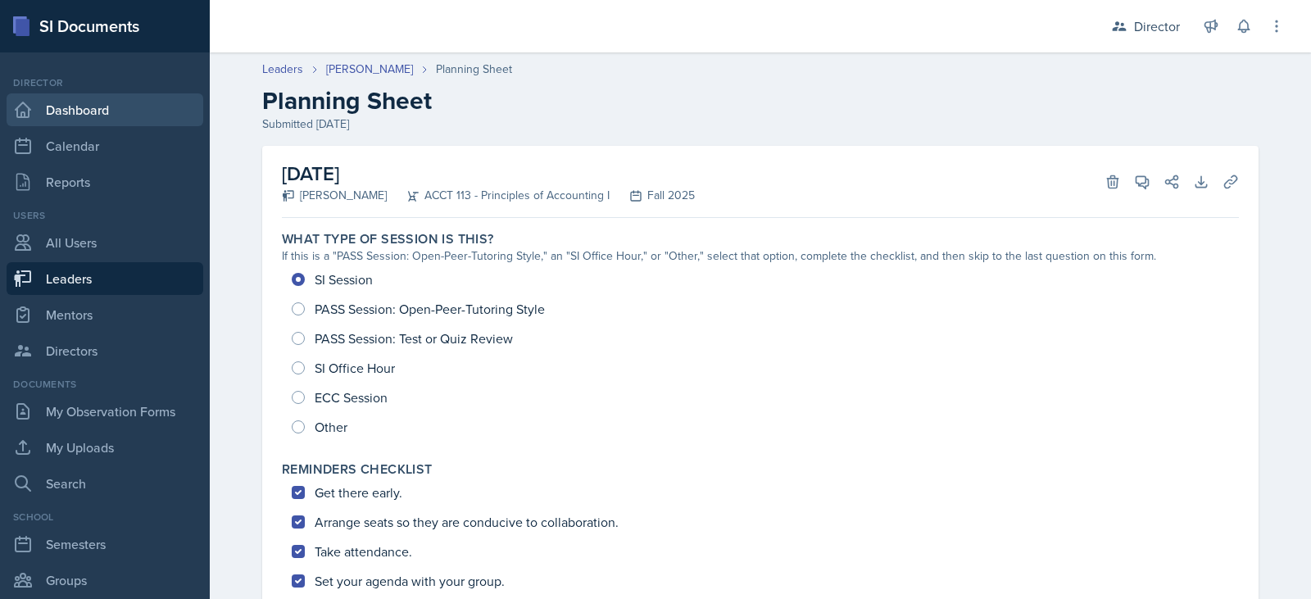
click at [89, 104] on link "Dashboard" at bounding box center [105, 109] width 197 height 33
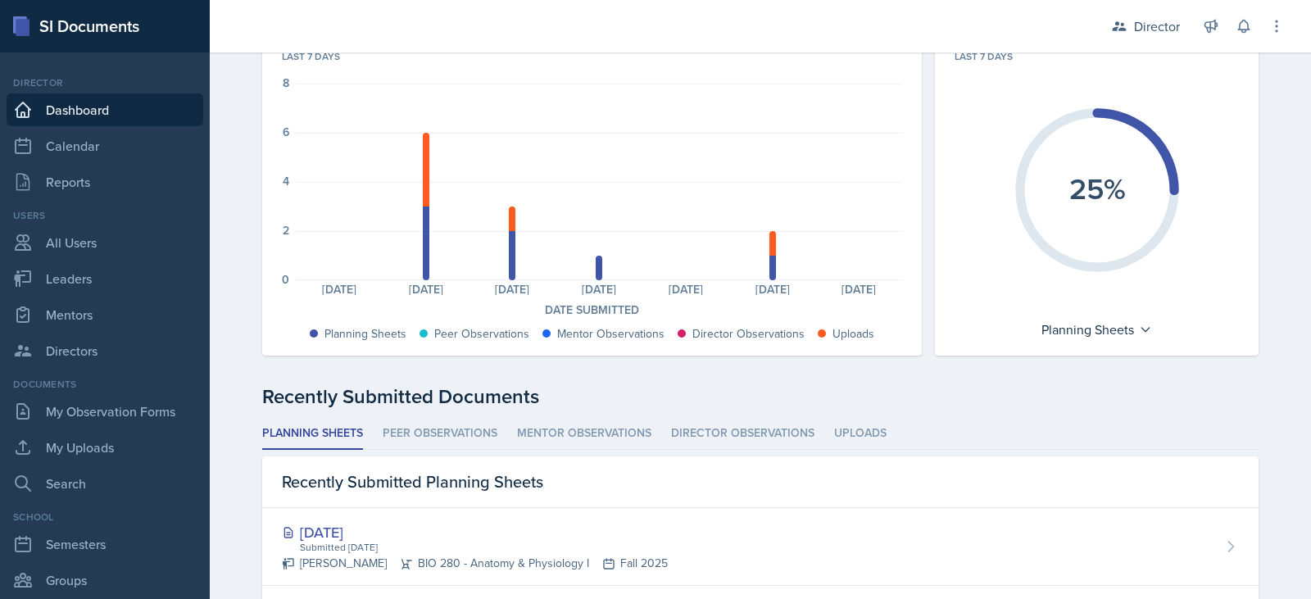
scroll to position [117, 0]
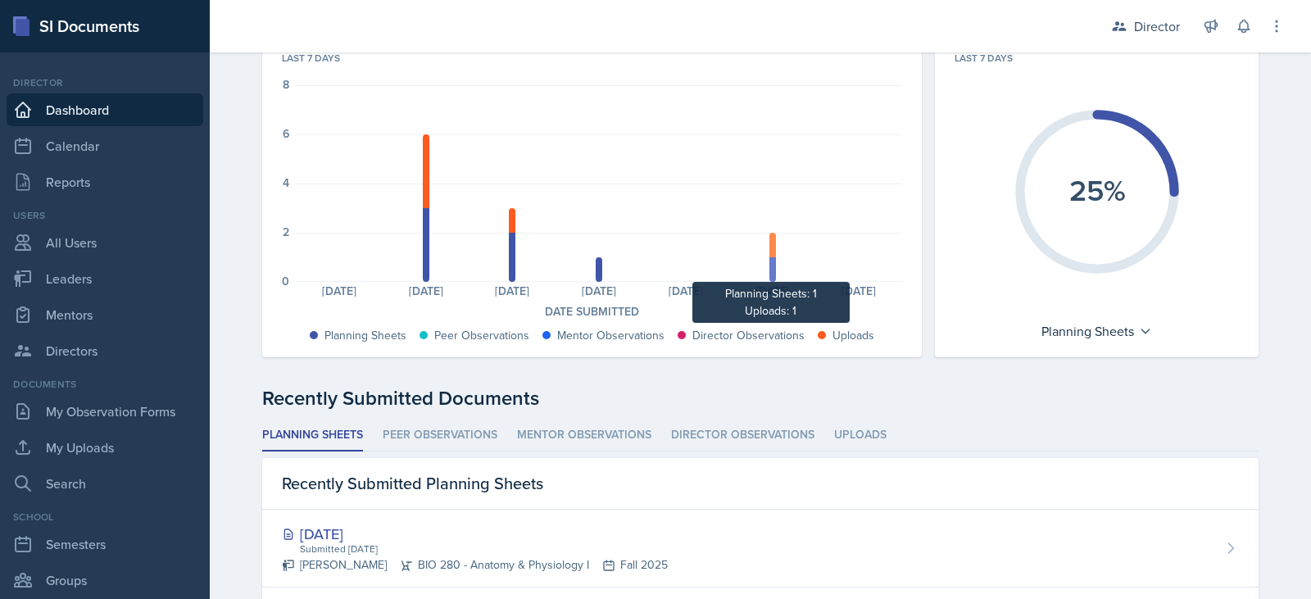
click at [770, 266] on div at bounding box center [773, 269] width 7 height 25
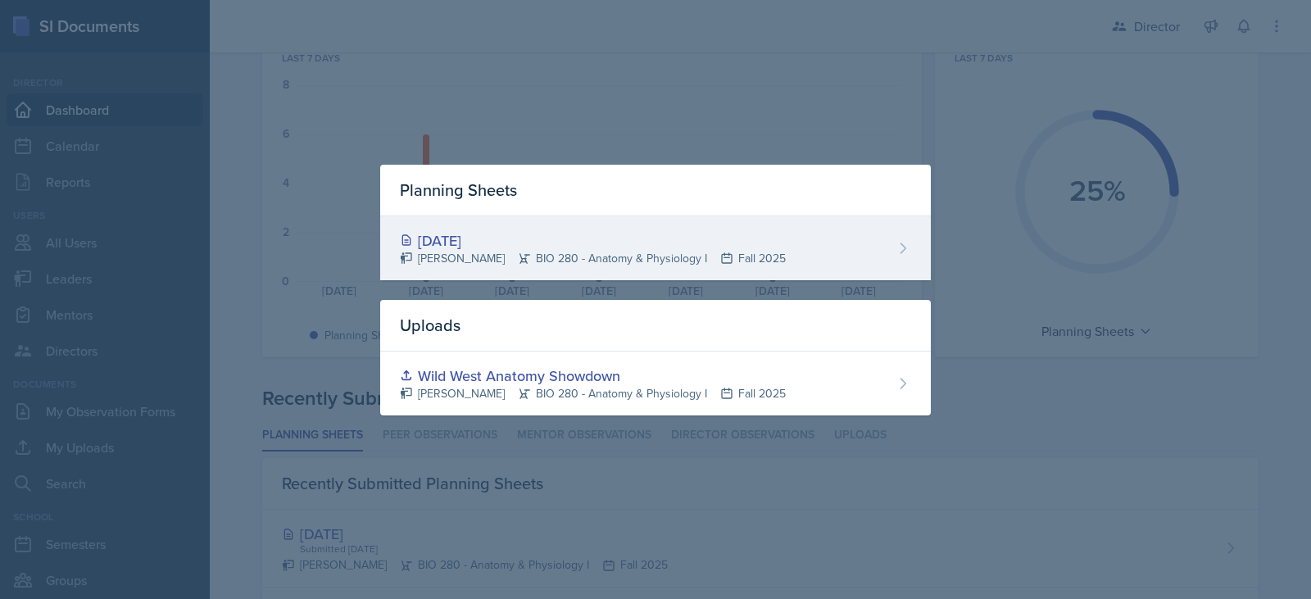
click at [470, 253] on div "Isabella Zahner BIO 280 - Anatomy & Physiology I Fall 2025" at bounding box center [593, 258] width 386 height 17
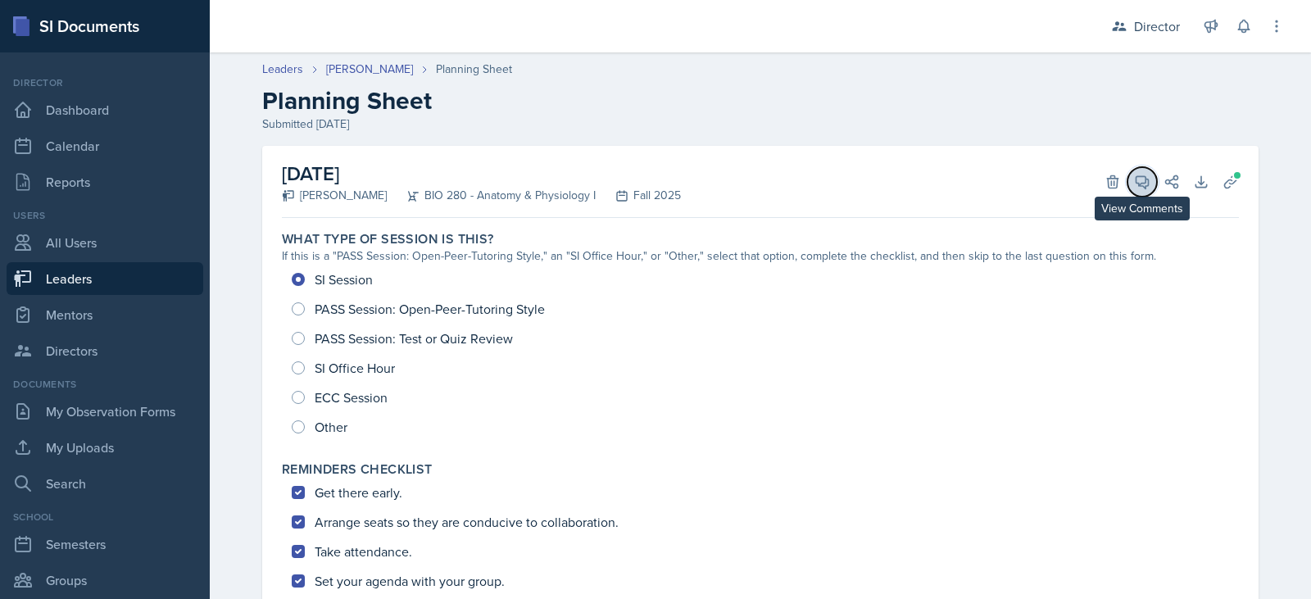
click at [1144, 177] on span at bounding box center [1148, 176] width 8 height 8
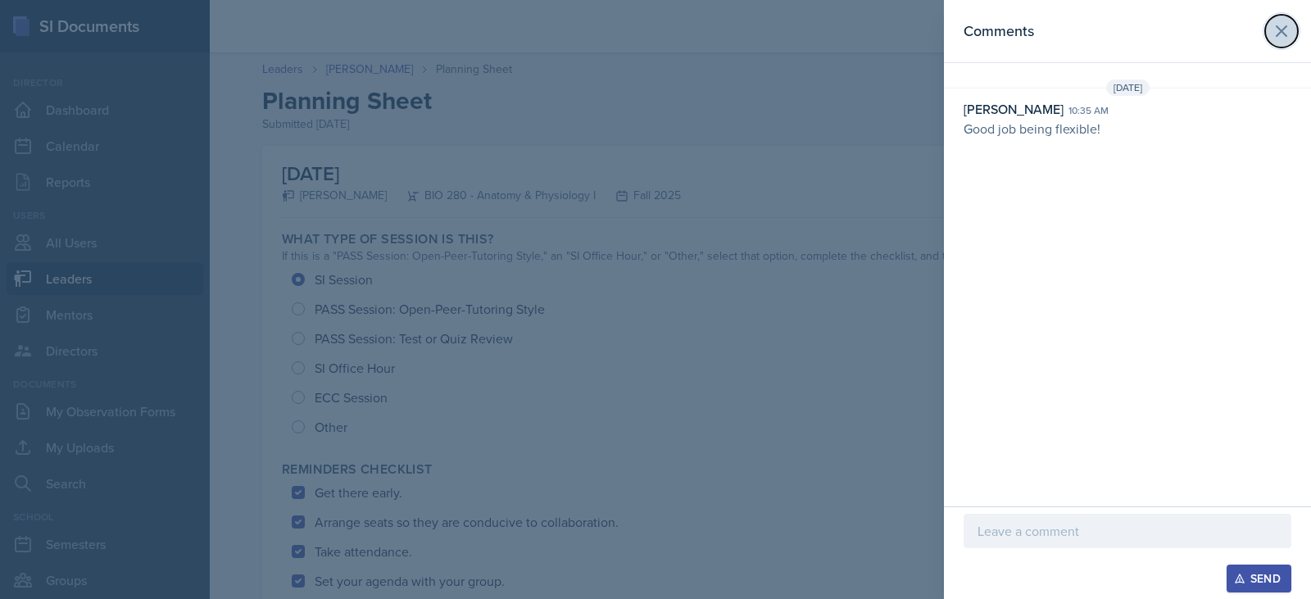
click at [1275, 30] on icon at bounding box center [1282, 31] width 20 height 20
